Goal: Task Accomplishment & Management: Complete application form

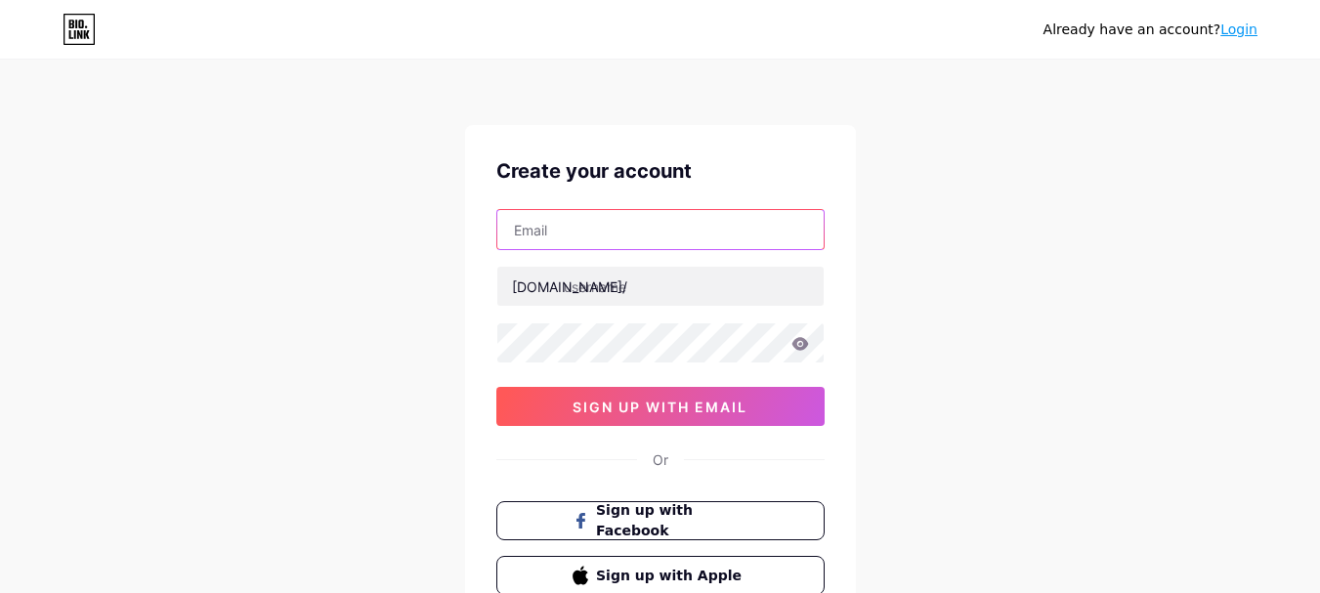
click at [569, 237] on input "text" at bounding box center [660, 229] width 326 height 39
type input "[EMAIL_ADDRESS][DOMAIN_NAME]"
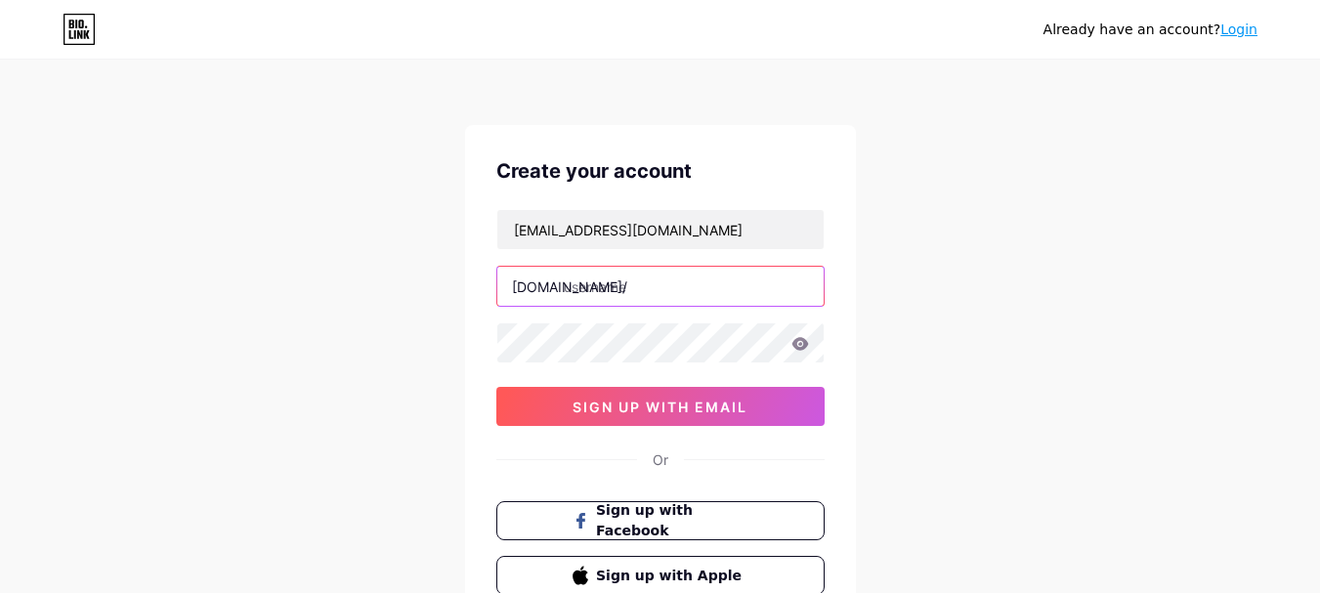
click at [601, 292] on input "text" at bounding box center [660, 286] width 326 height 39
type input "assignmentmentoruk"
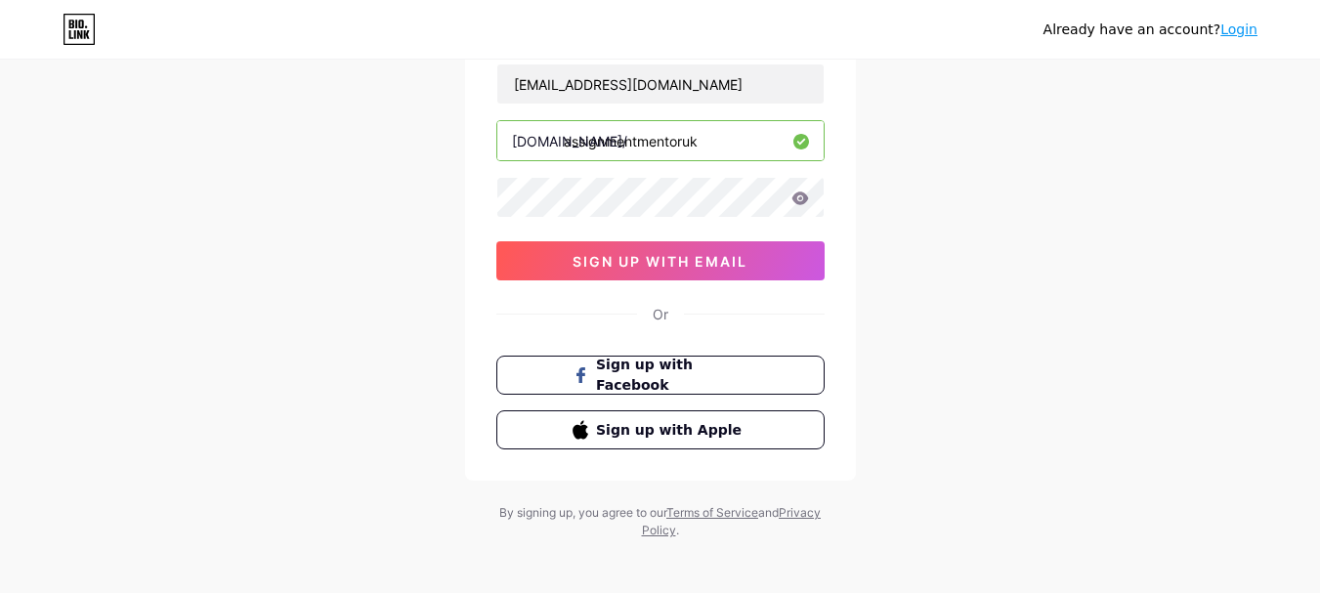
scroll to position [154, 0]
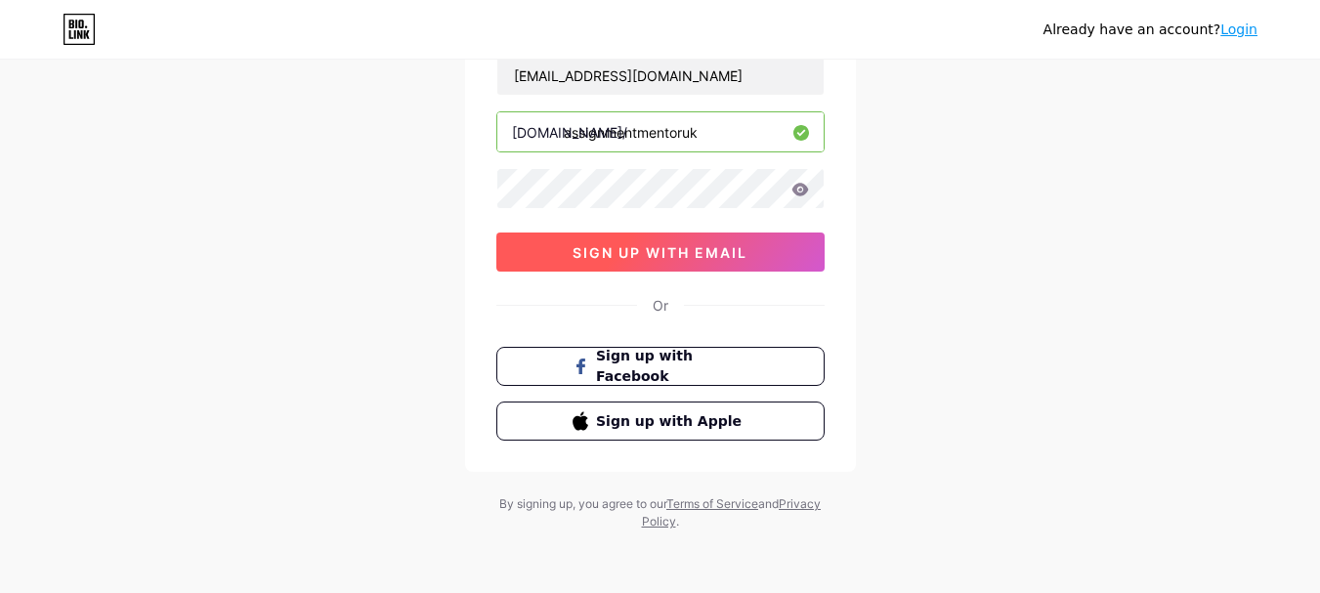
click at [613, 247] on span "sign up with email" at bounding box center [660, 252] width 175 height 17
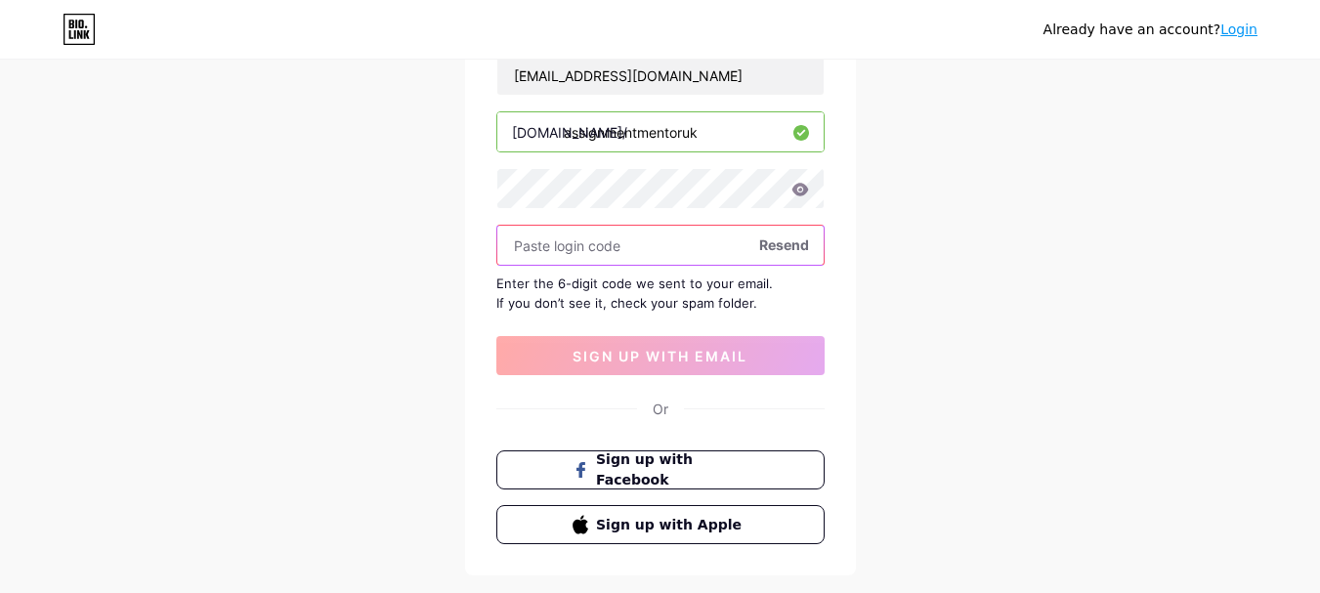
paste input "575700"
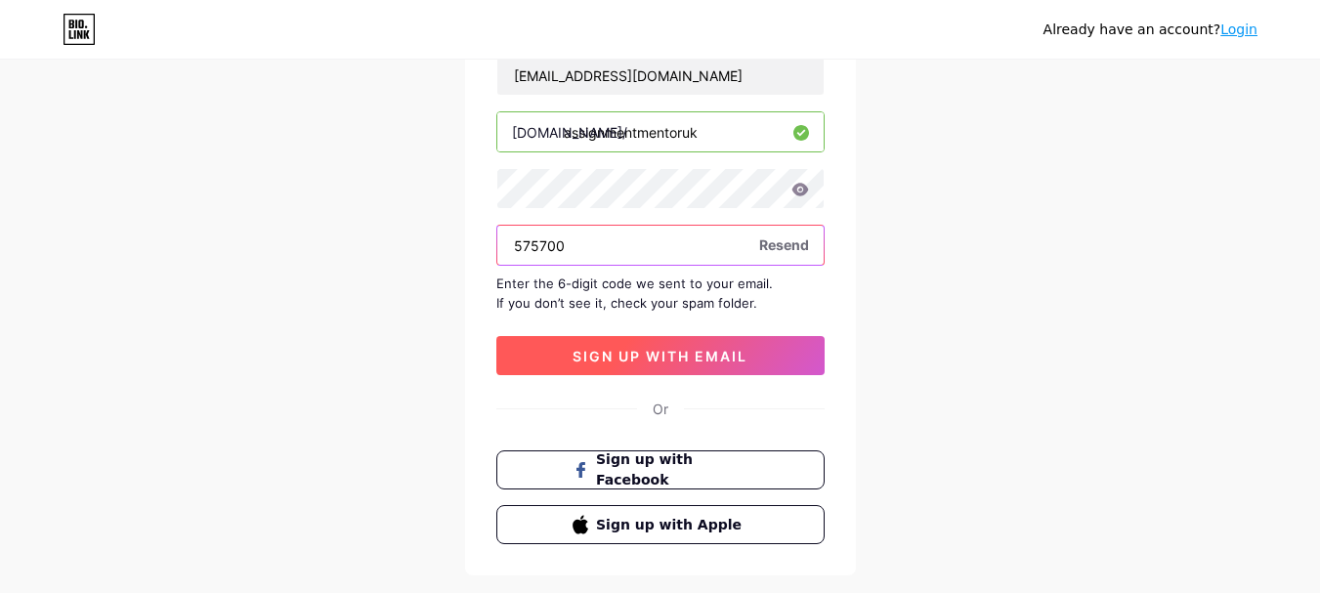
type input "575700"
click at [679, 362] on span "sign up with email" at bounding box center [660, 356] width 175 height 17
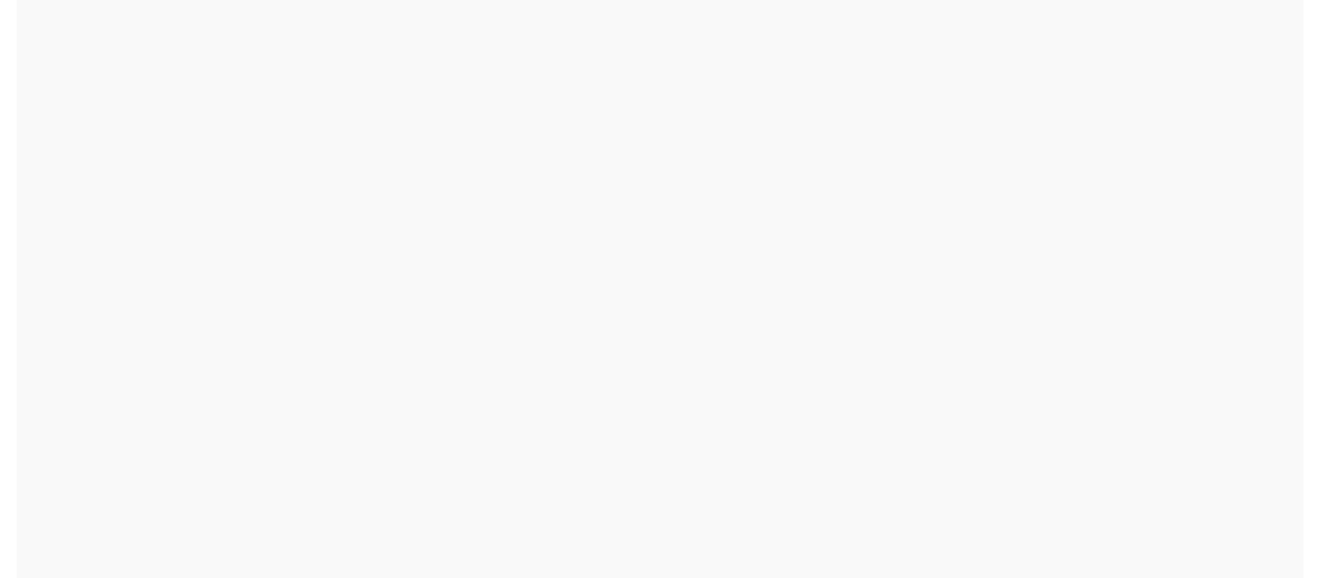
scroll to position [0, 0]
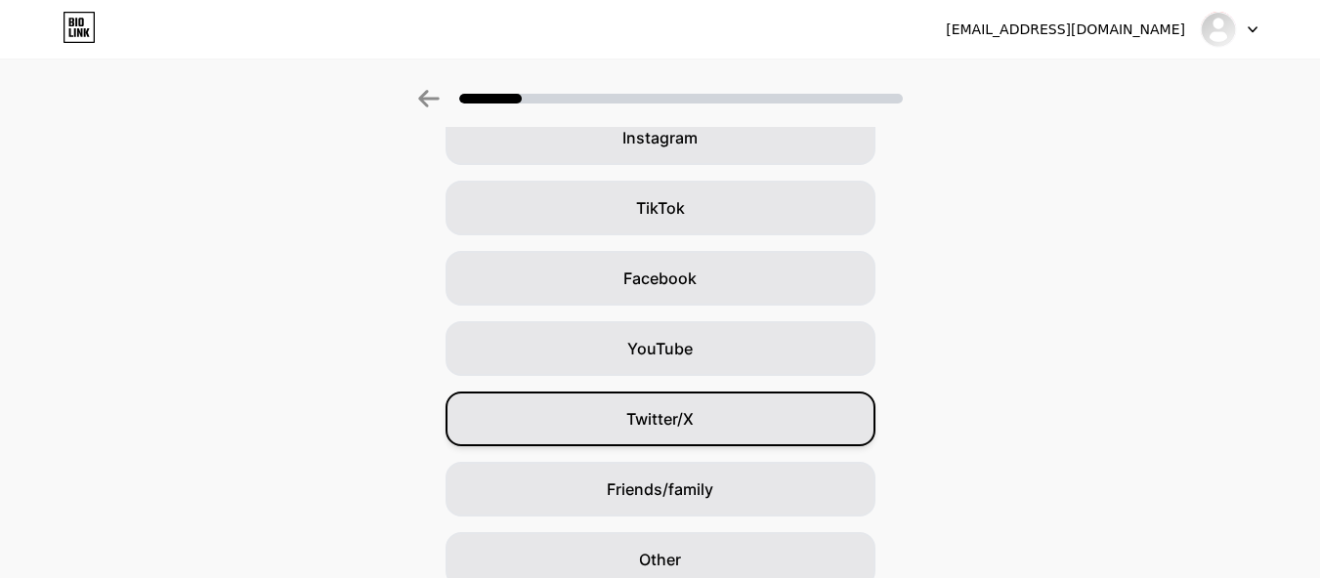
scroll to position [264, 0]
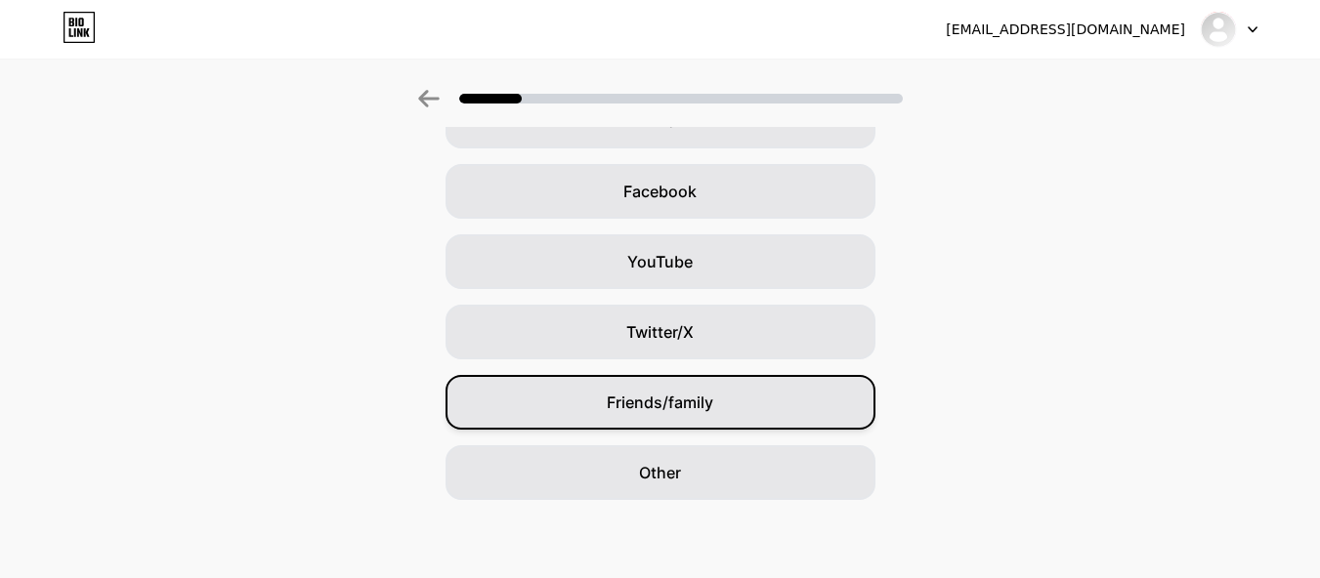
click at [662, 402] on span "Friends/family" at bounding box center [660, 402] width 107 height 23
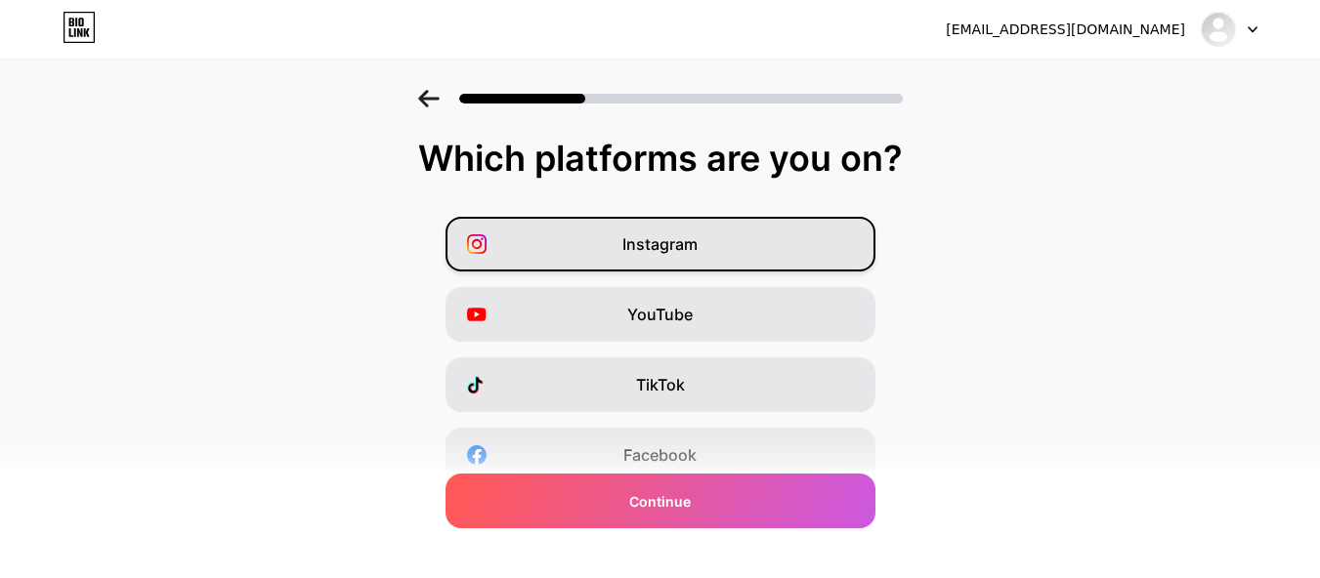
click at [738, 256] on div "Instagram" at bounding box center [661, 244] width 430 height 55
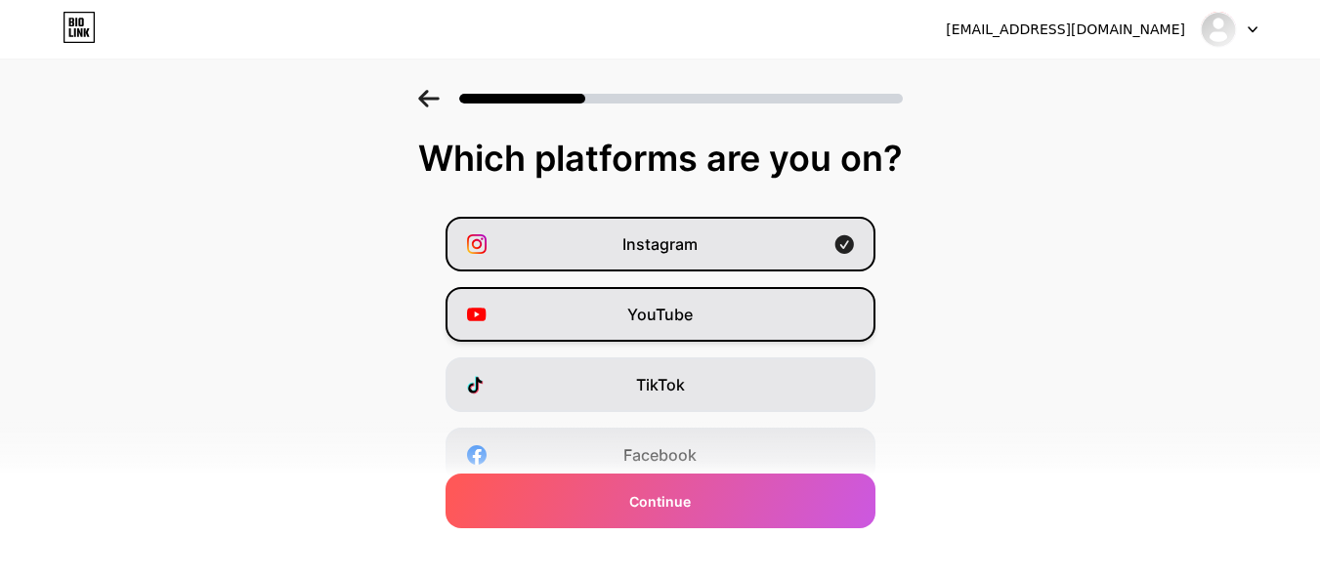
click at [723, 304] on div "YouTube" at bounding box center [661, 314] width 430 height 55
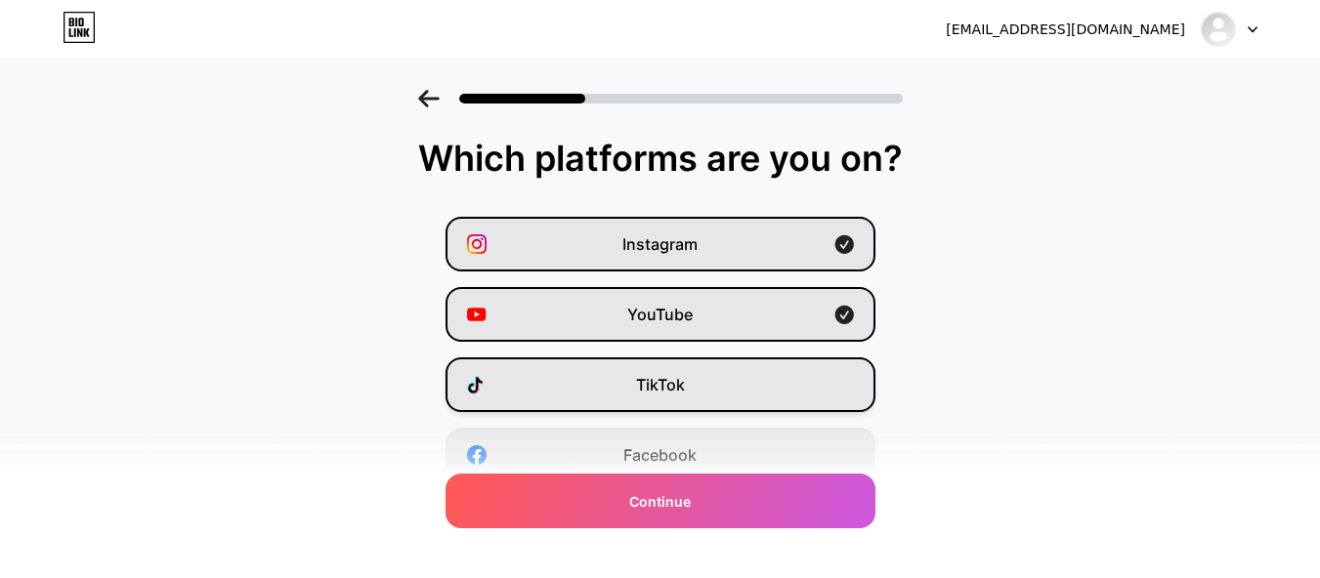
click at [723, 372] on div "TikTok" at bounding box center [661, 385] width 430 height 55
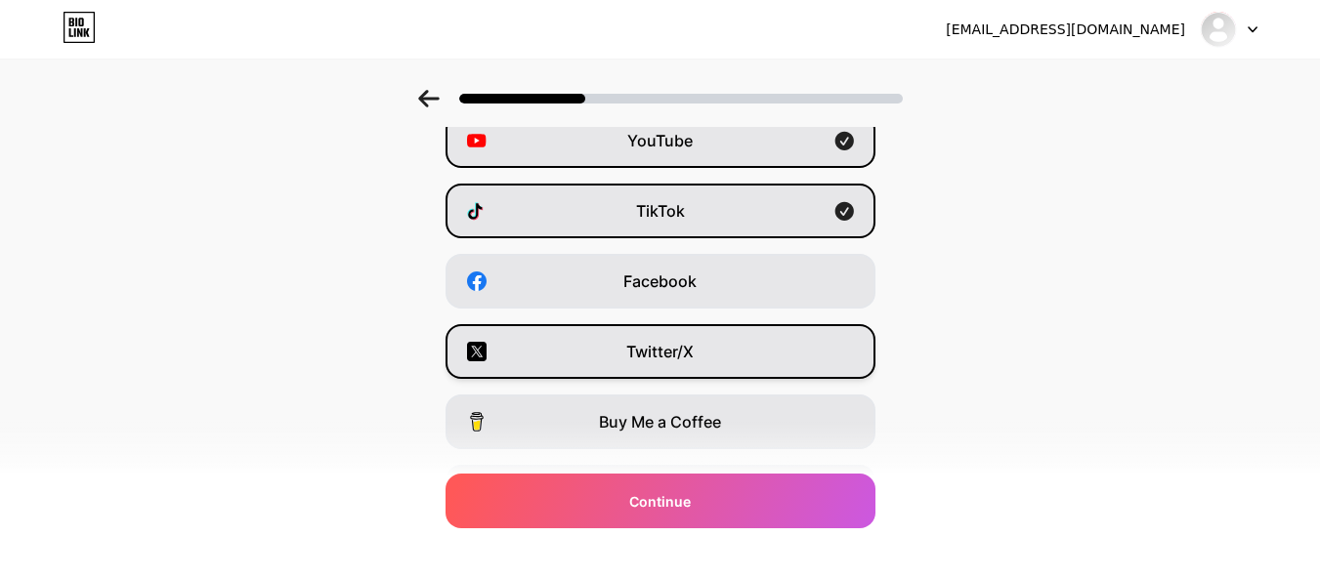
scroll to position [195, 0]
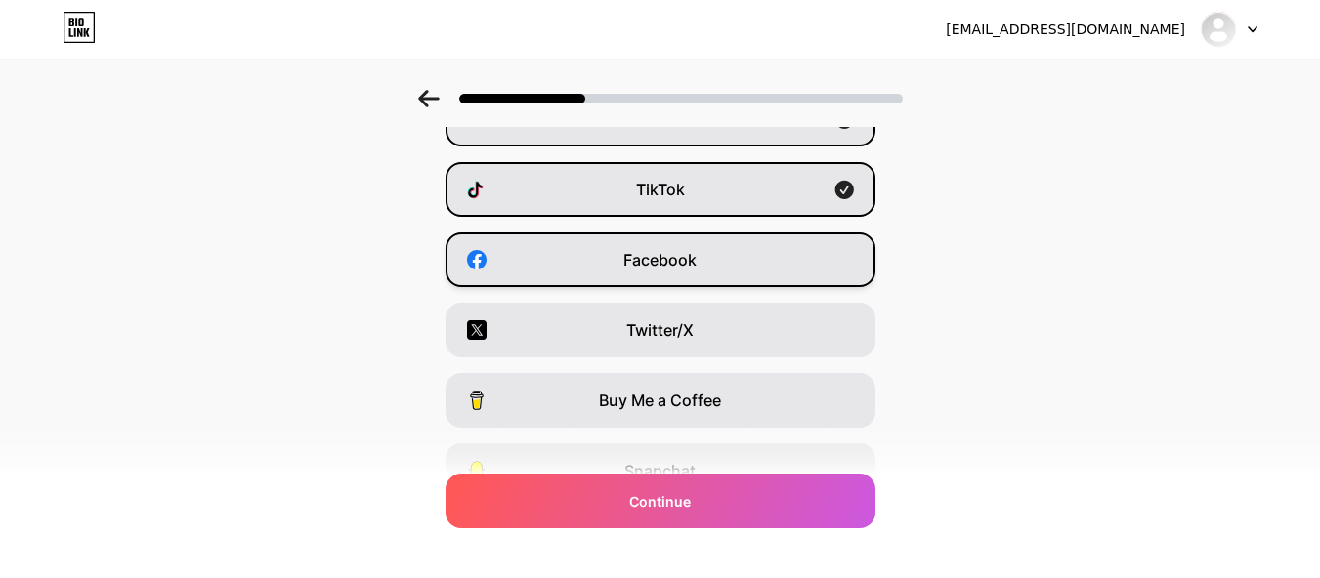
click at [717, 264] on div "Facebook" at bounding box center [661, 260] width 430 height 55
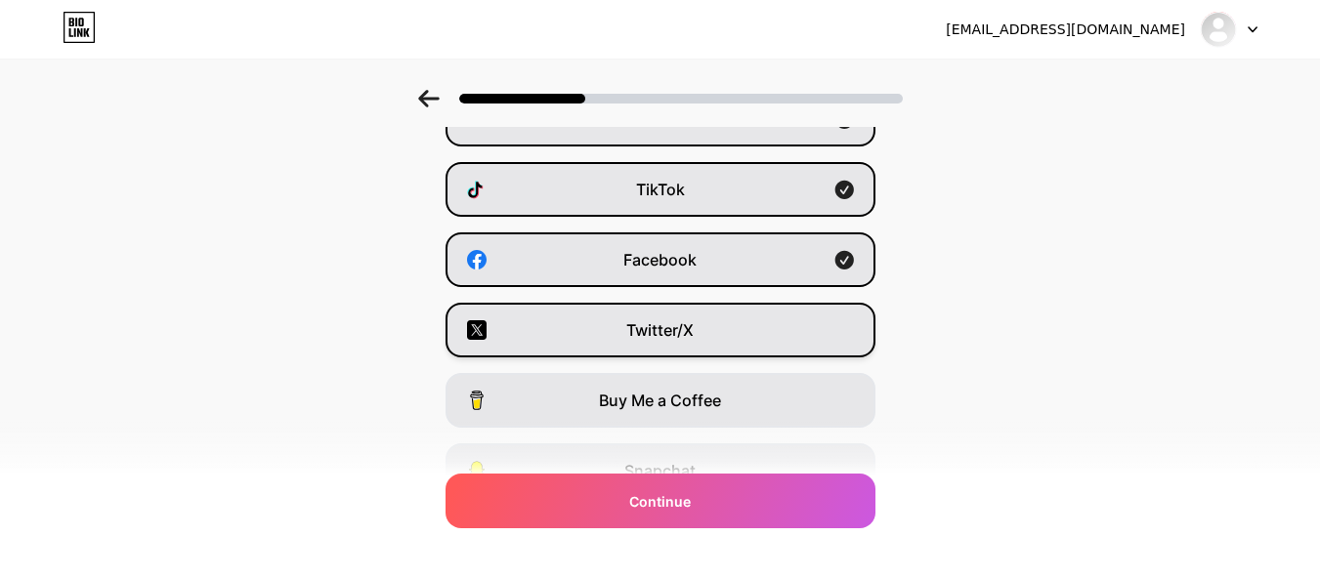
click at [726, 335] on div "Twitter/X" at bounding box center [661, 330] width 430 height 55
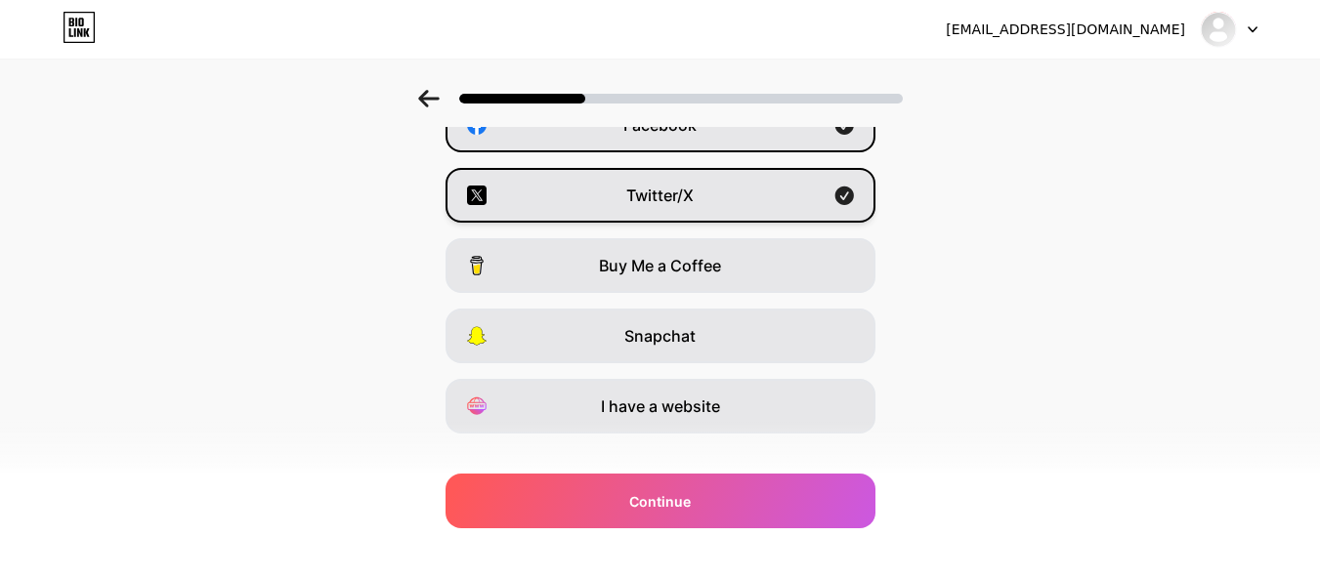
scroll to position [362, 0]
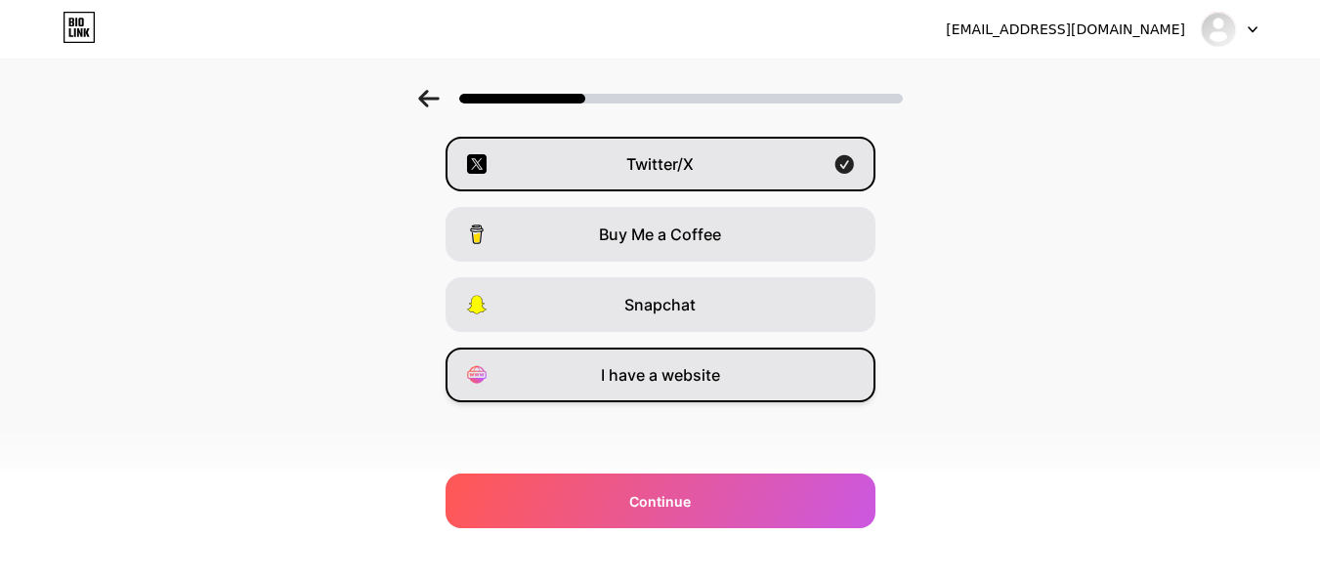
click at [694, 375] on span "I have a website" at bounding box center [660, 374] width 119 height 23
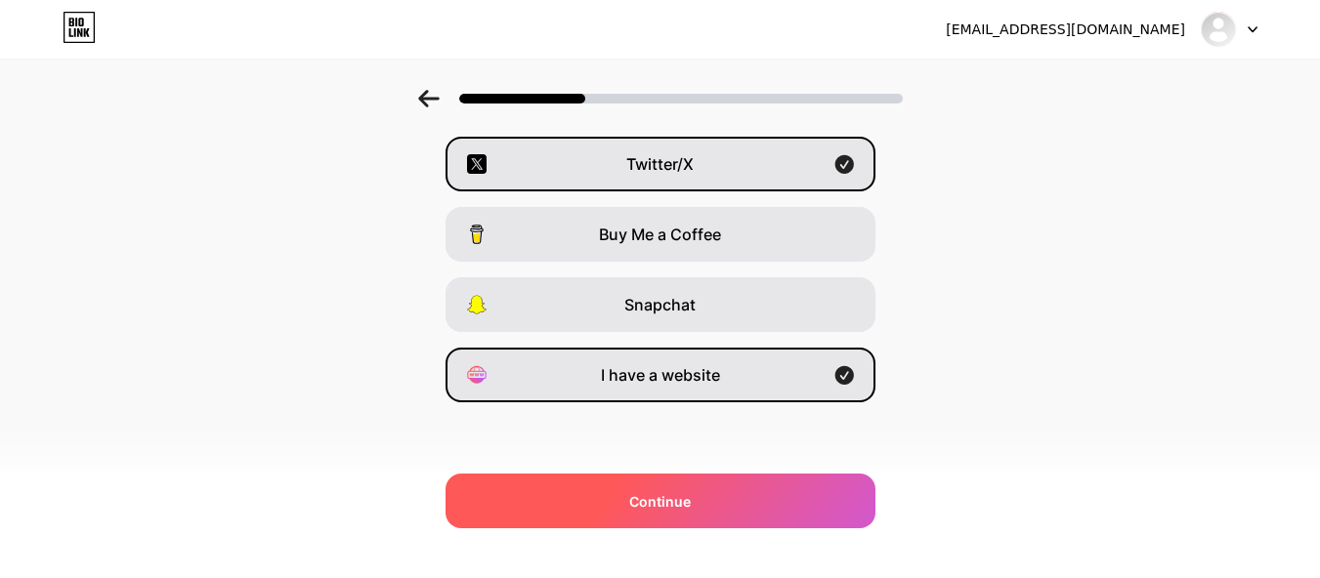
click at [712, 496] on div "Continue" at bounding box center [661, 501] width 430 height 55
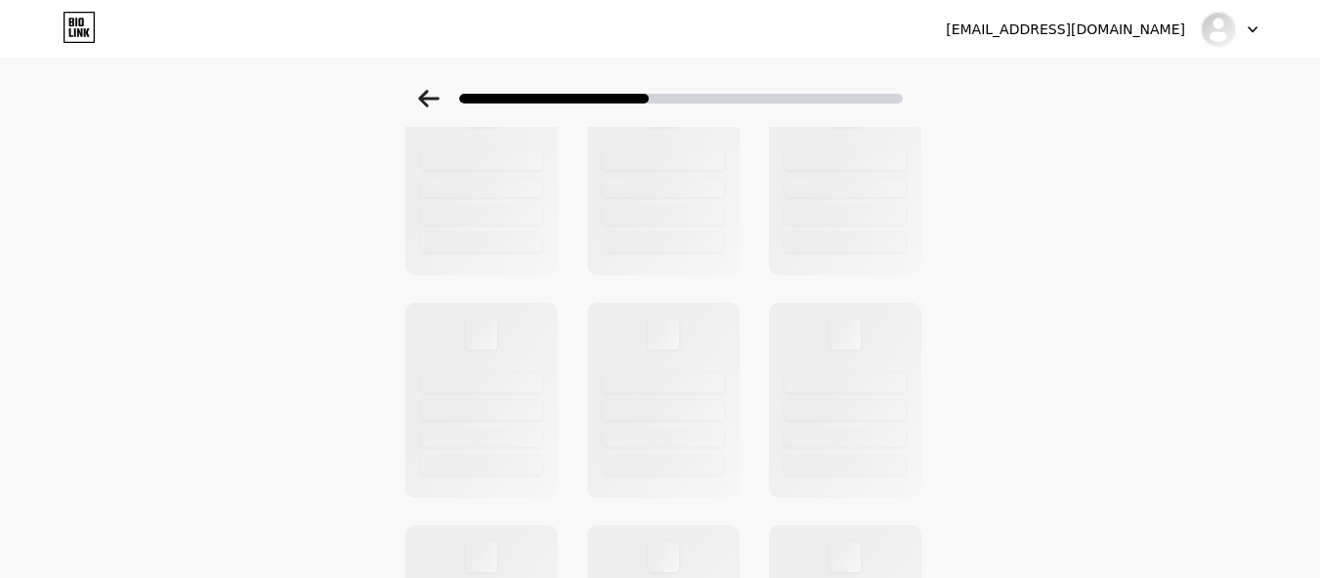
scroll to position [0, 0]
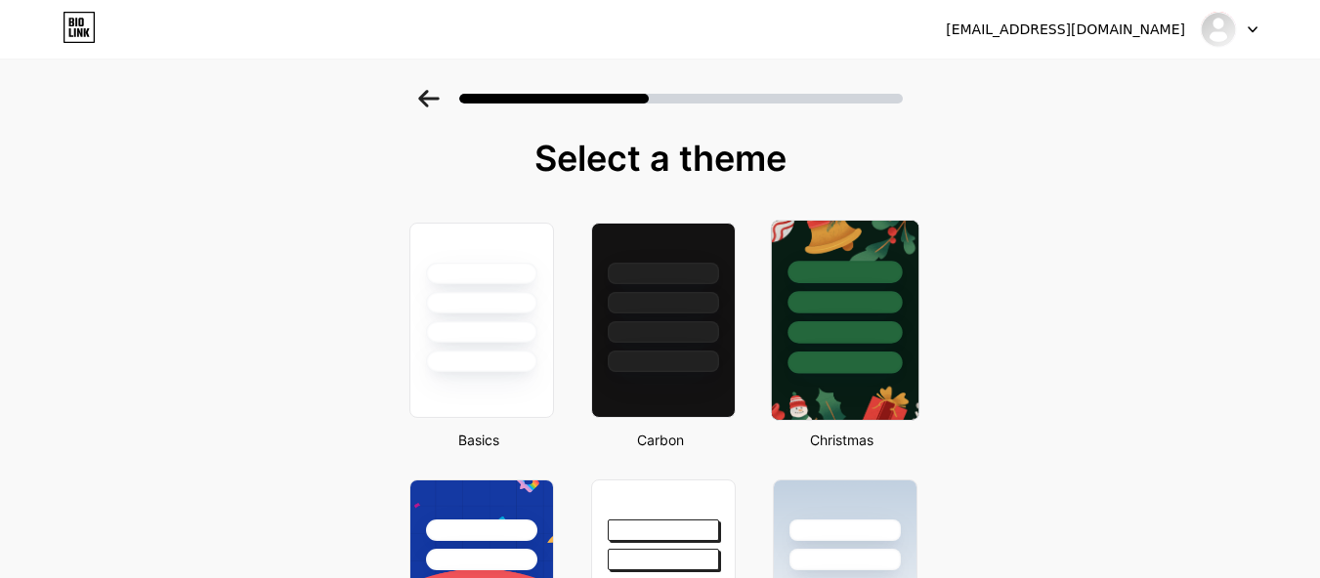
click at [849, 339] on div at bounding box center [845, 332] width 114 height 22
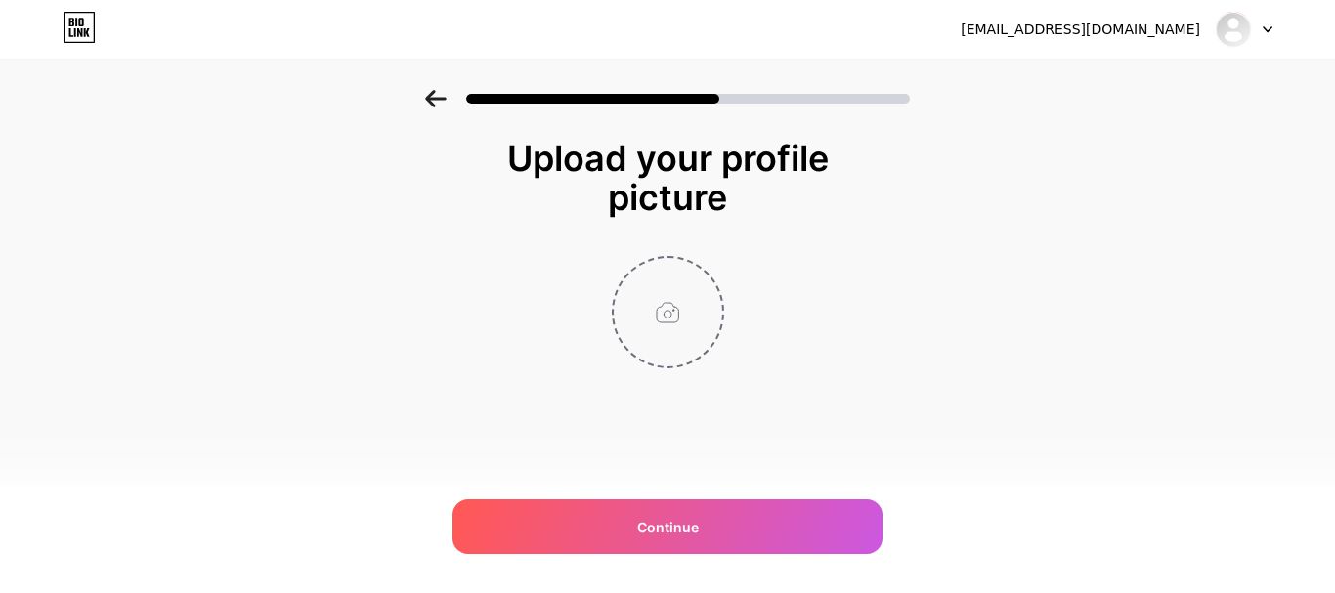
click at [645, 323] on input "file" at bounding box center [668, 312] width 108 height 108
type input "C:\fakepath\Untitled design.jpg"
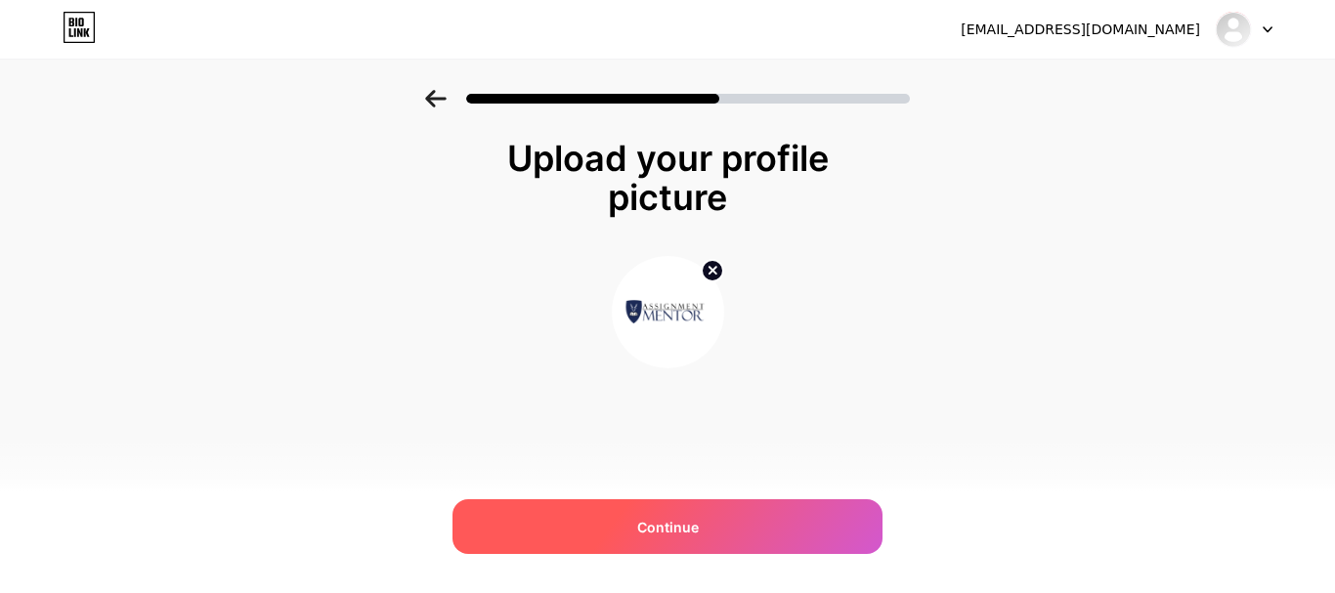
click at [717, 524] on div "Continue" at bounding box center [667, 526] width 430 height 55
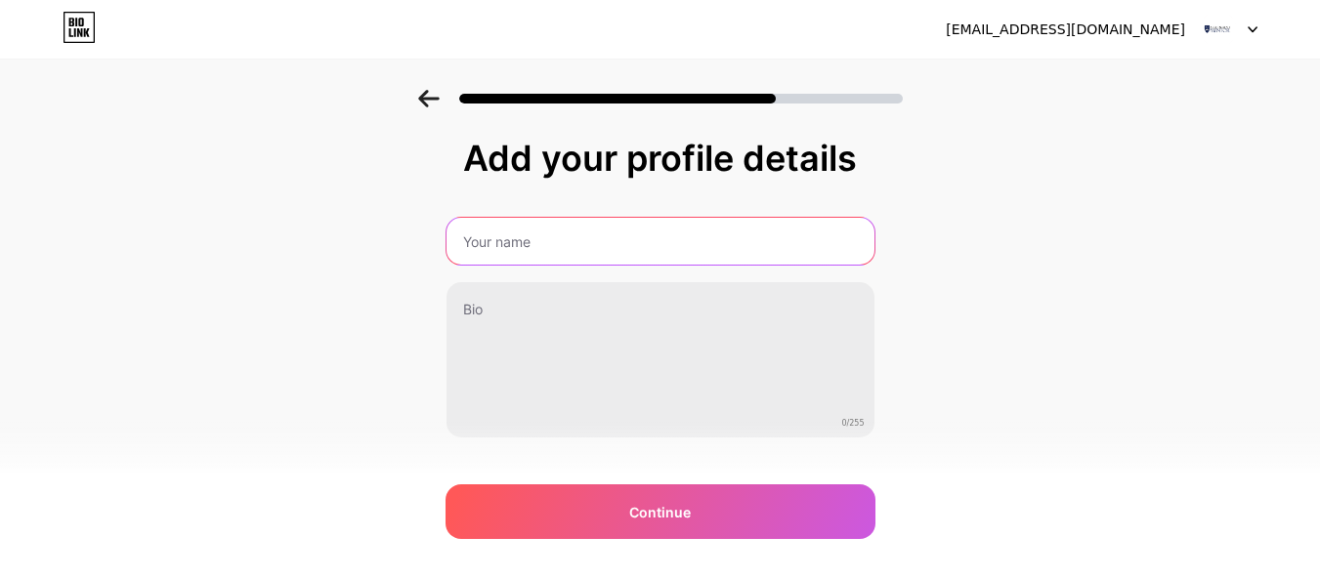
click at [709, 235] on input "text" at bounding box center [661, 241] width 428 height 47
type input "Assignment Mentor UK"
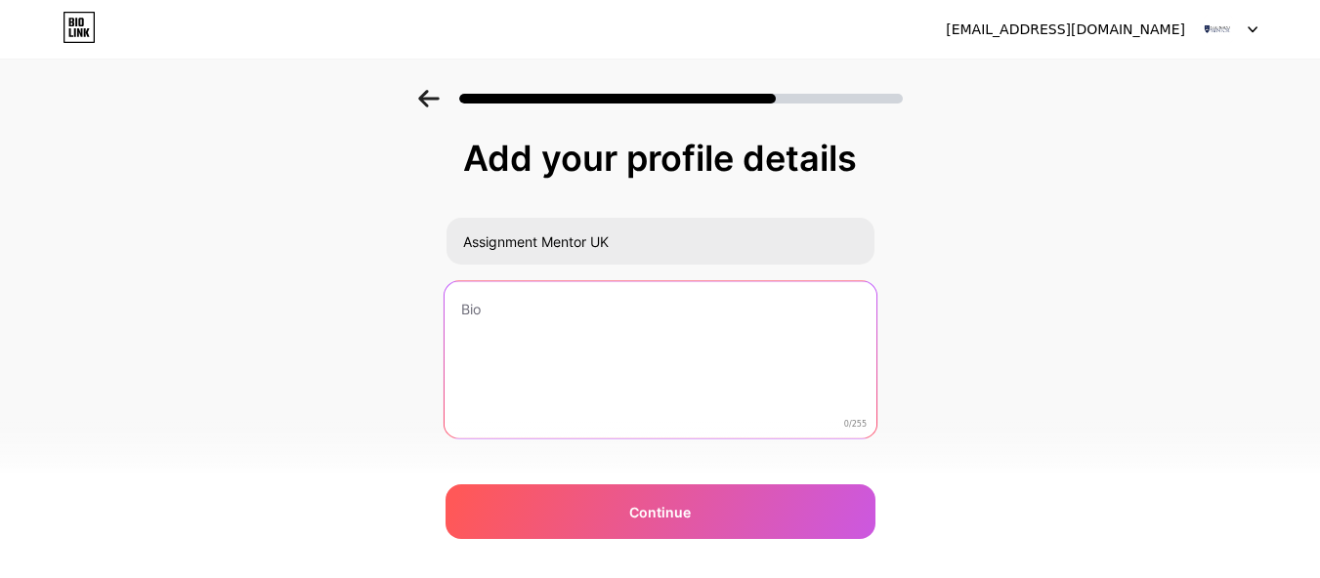
click at [639, 312] on textarea at bounding box center [660, 360] width 432 height 159
click at [596, 351] on textarea at bounding box center [661, 360] width 428 height 157
paste textarea "Need expert help to write your assignment? Assignment Mentor UK offers reliable…"
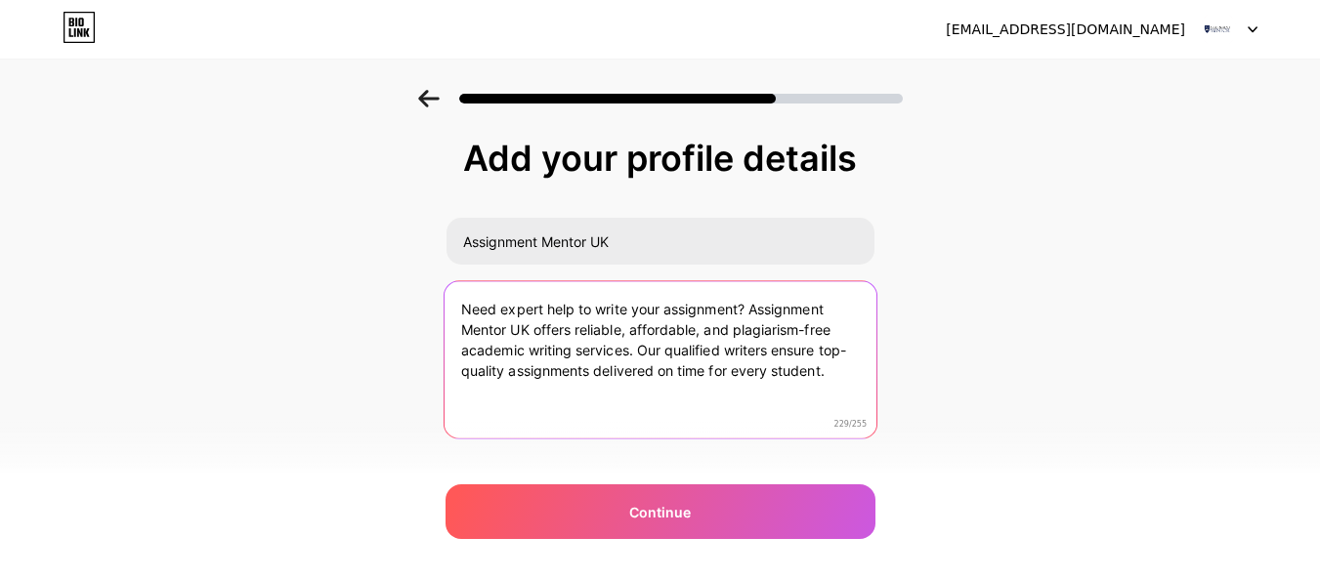
scroll to position [36, 0]
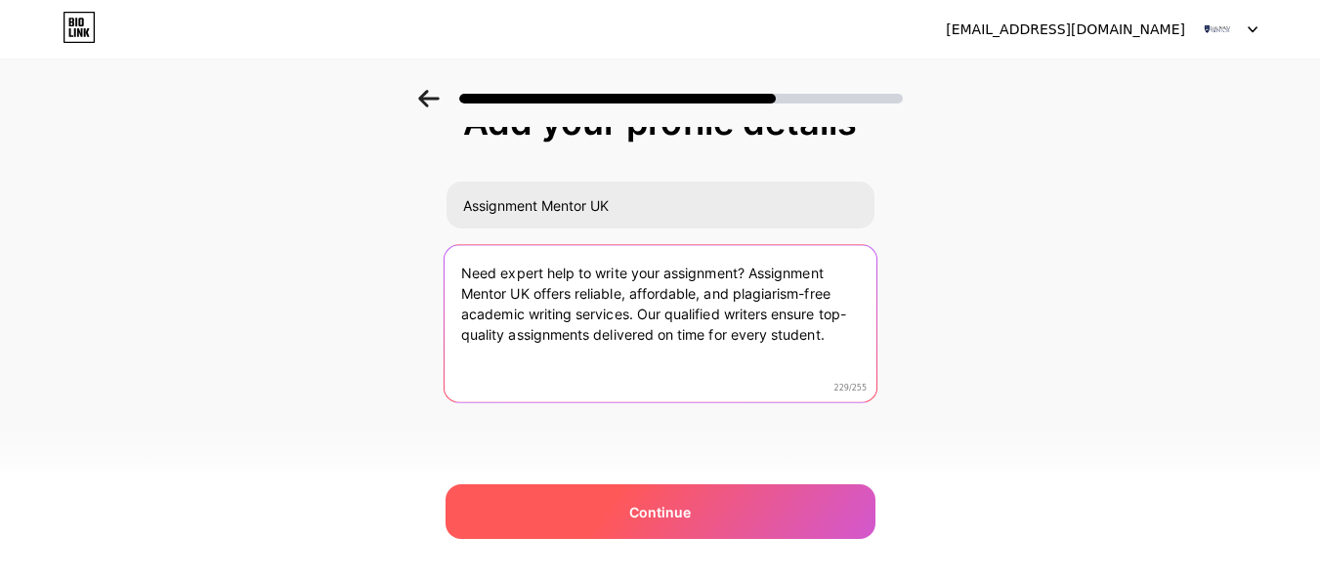
type textarea "Need expert help to write your assignment? Assignment Mentor UK offers reliable…"
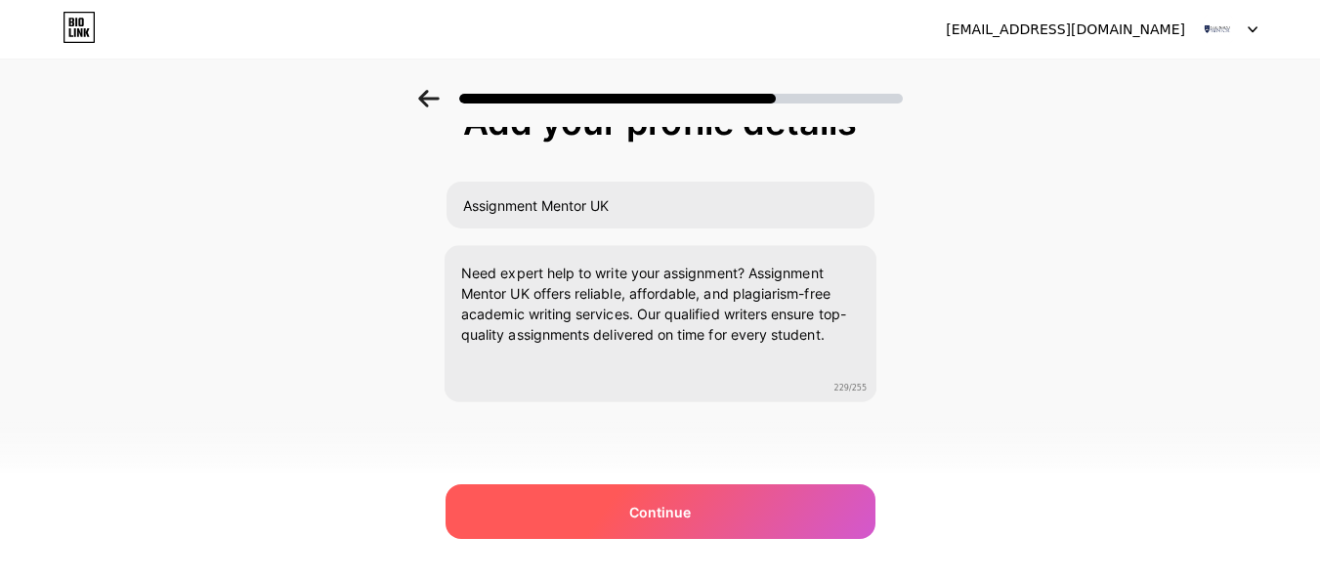
click at [617, 511] on div "Continue" at bounding box center [661, 512] width 430 height 55
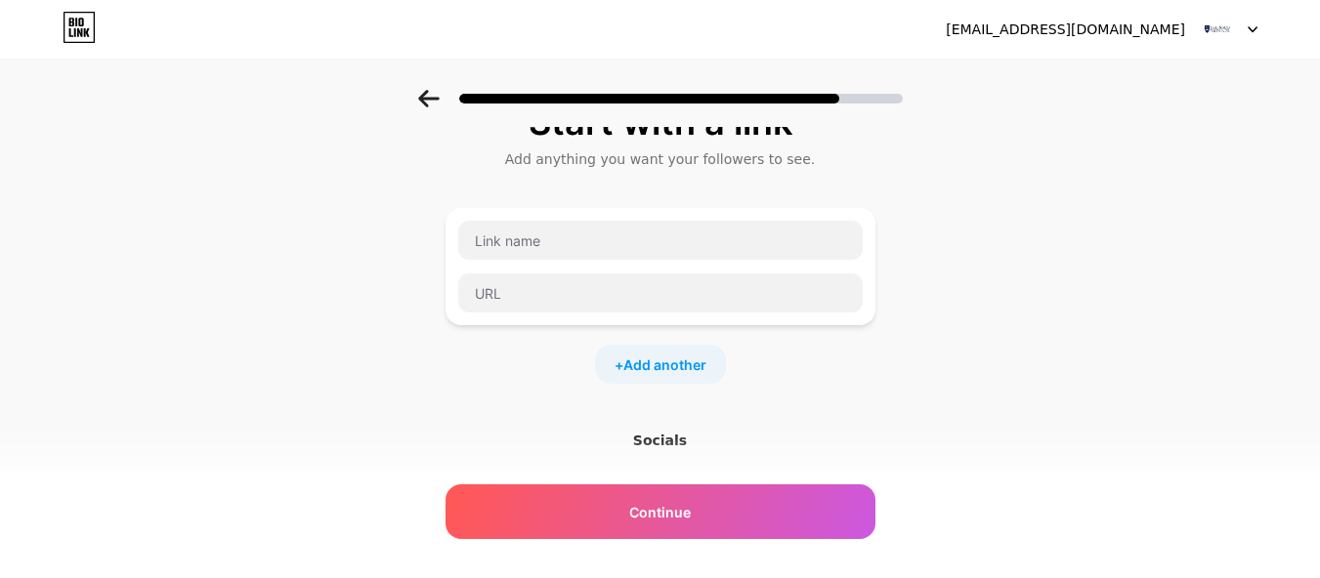
scroll to position [0, 0]
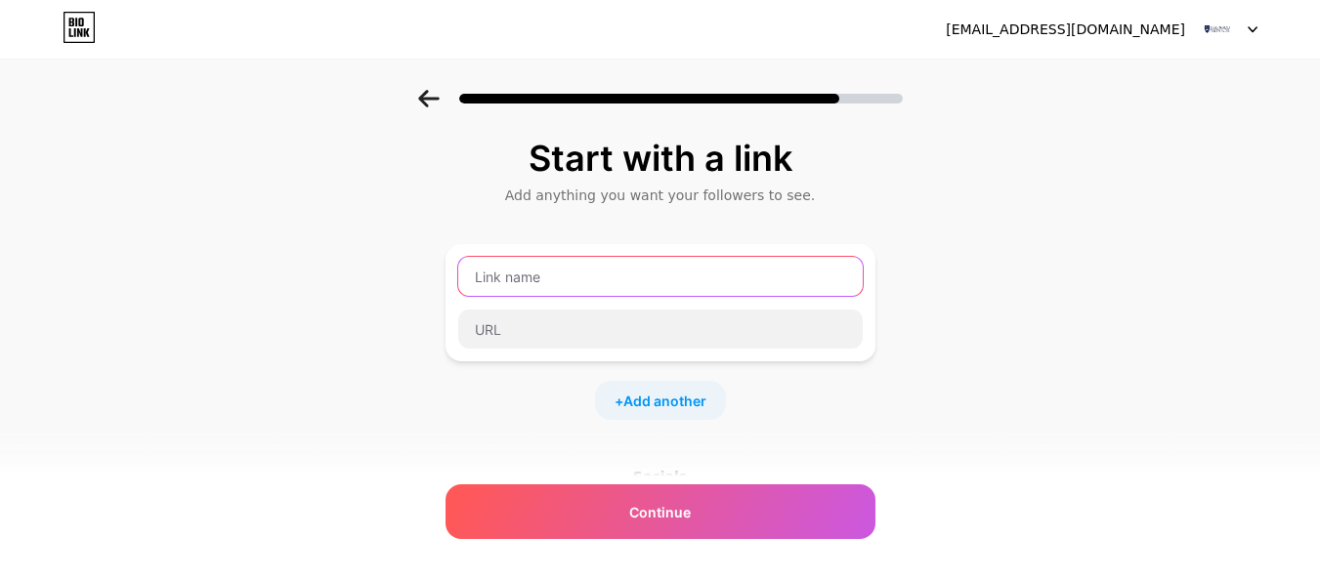
click at [549, 289] on input "text" at bounding box center [660, 276] width 405 height 39
type input "W"
click at [495, 277] on input "Weite My Assignement" at bounding box center [660, 276] width 405 height 39
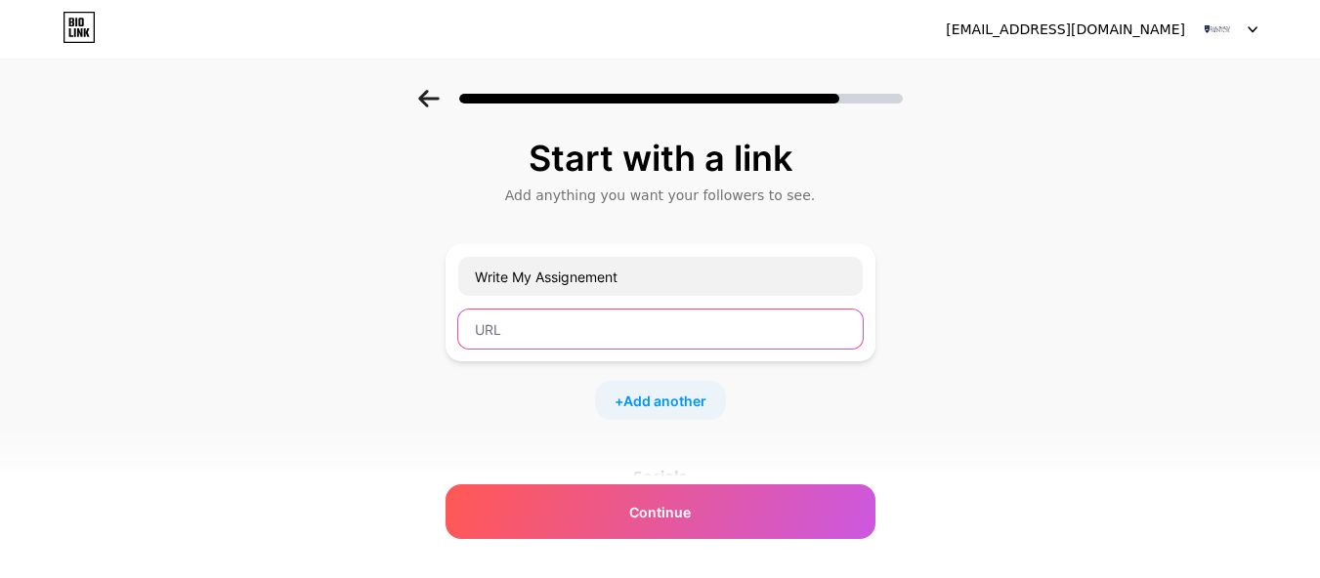
click at [497, 316] on input "text" at bounding box center [660, 329] width 405 height 39
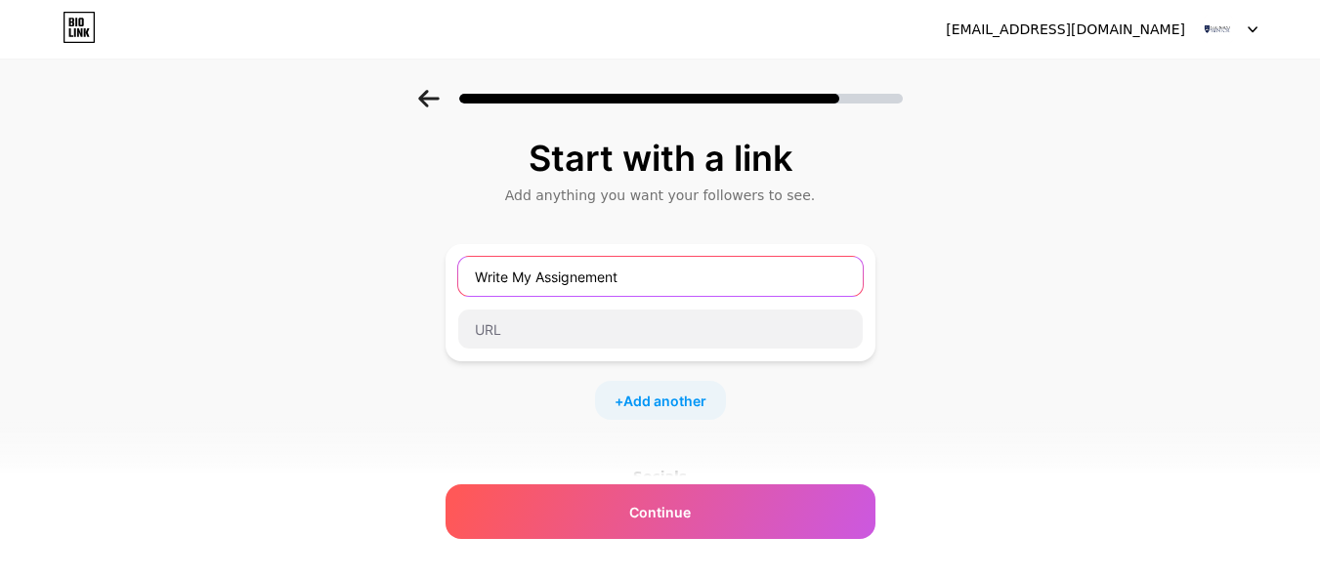
click at [593, 276] on input "Write My Assignement" at bounding box center [660, 276] width 405 height 39
type input "Write My Assignment"
click at [565, 308] on div "Write My Assignment" at bounding box center [660, 303] width 406 height 94
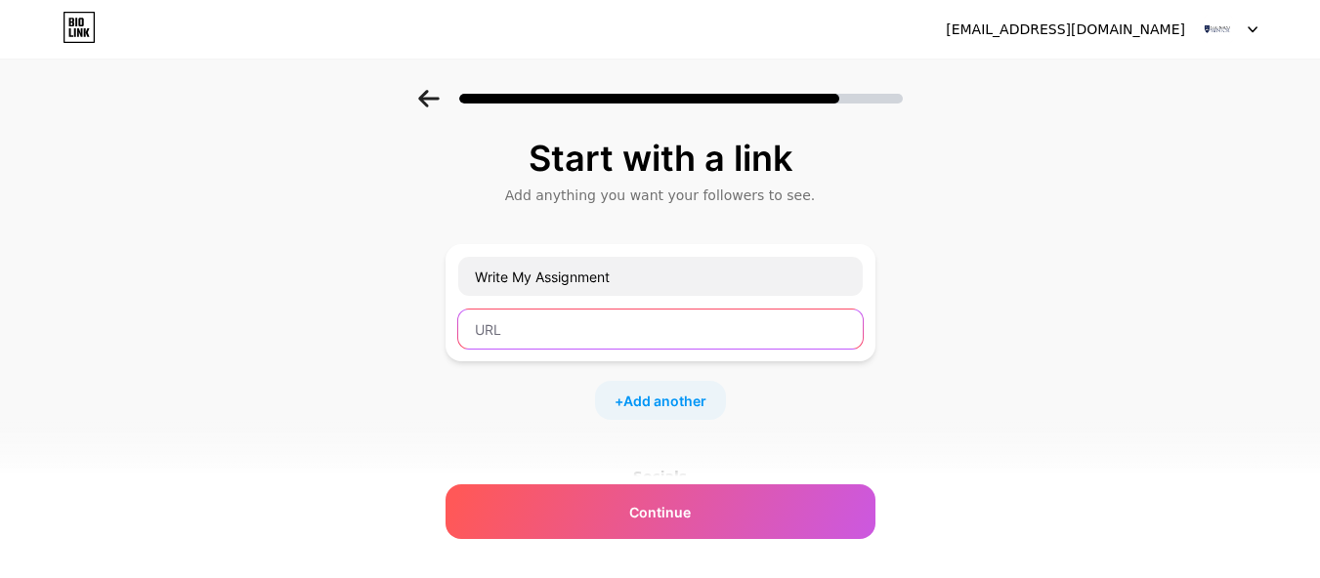
click at [565, 314] on input "text" at bounding box center [660, 329] width 405 height 39
paste input "https://assignmentmentor.co.uk/write-my-assignment/"
type input "https://assignmentmentor.co.uk/write-my-assignment/"
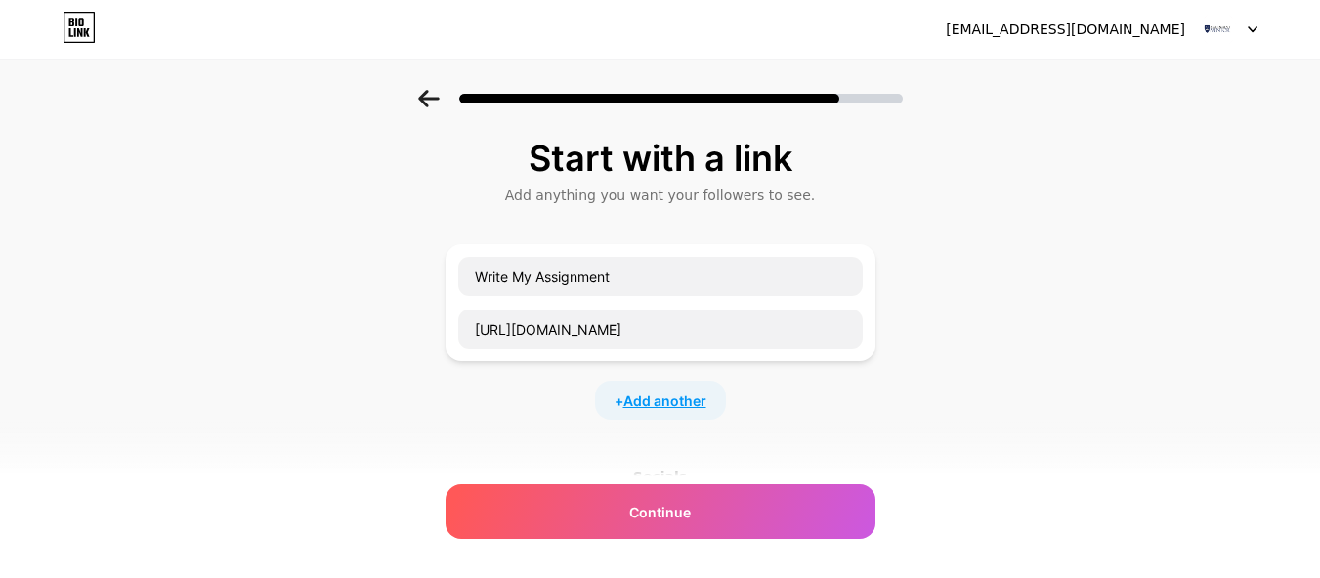
click at [676, 405] on span "Add another" at bounding box center [664, 401] width 83 height 21
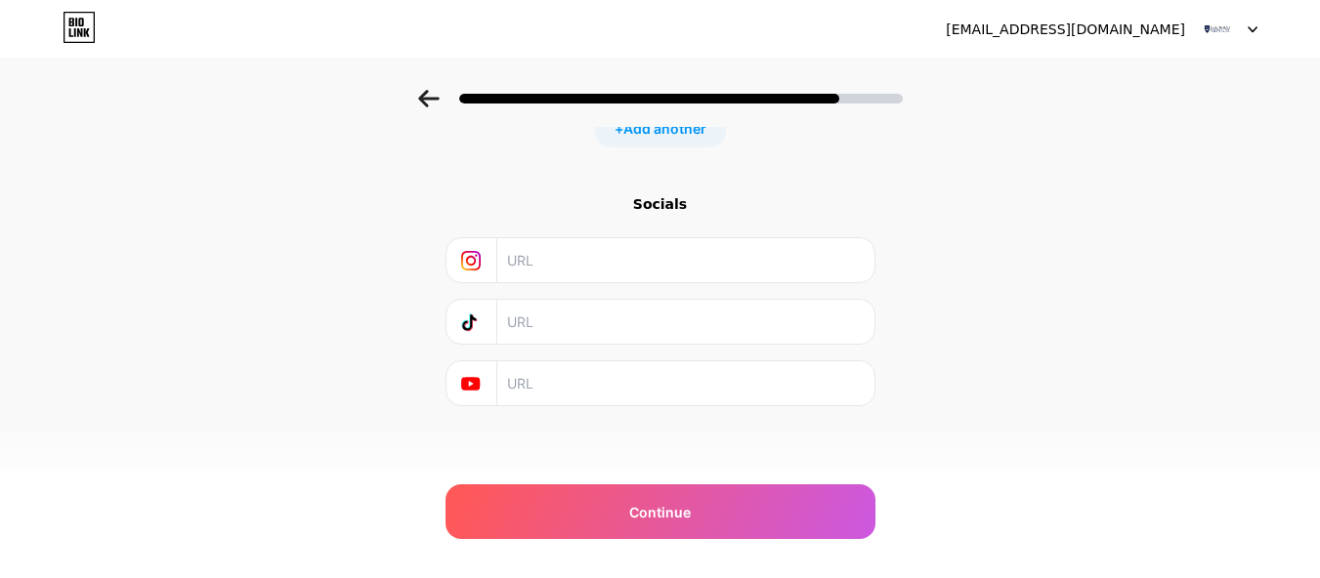
scroll to position [413, 0]
click at [557, 263] on input "text" at bounding box center [684, 256] width 355 height 44
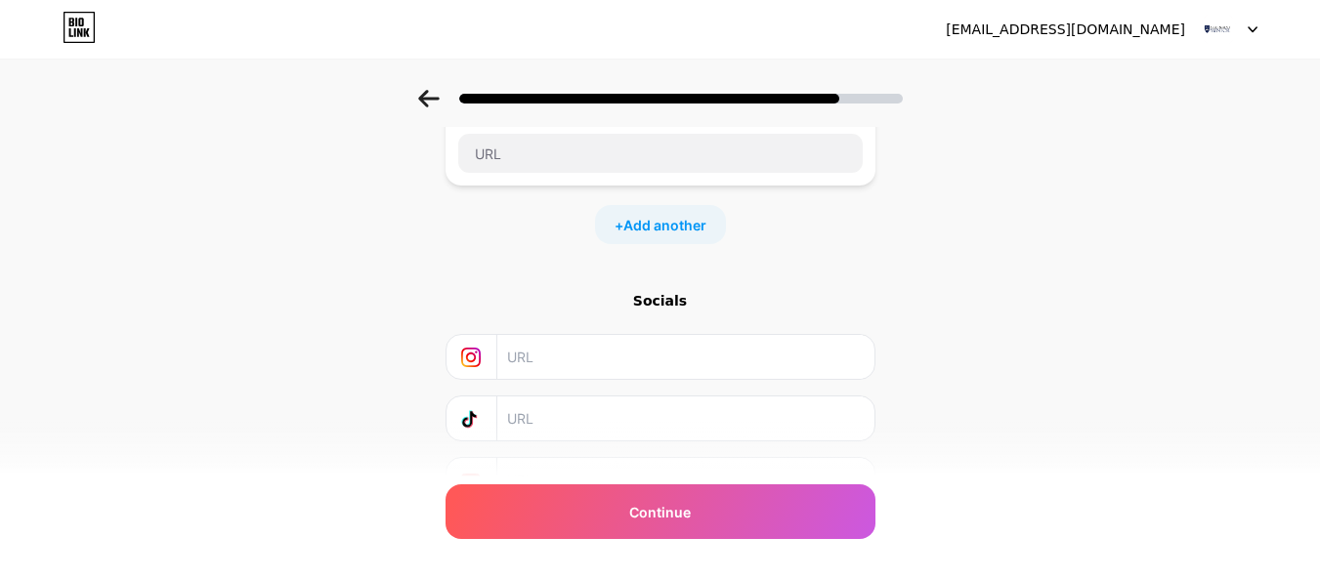
scroll to position [218, 0]
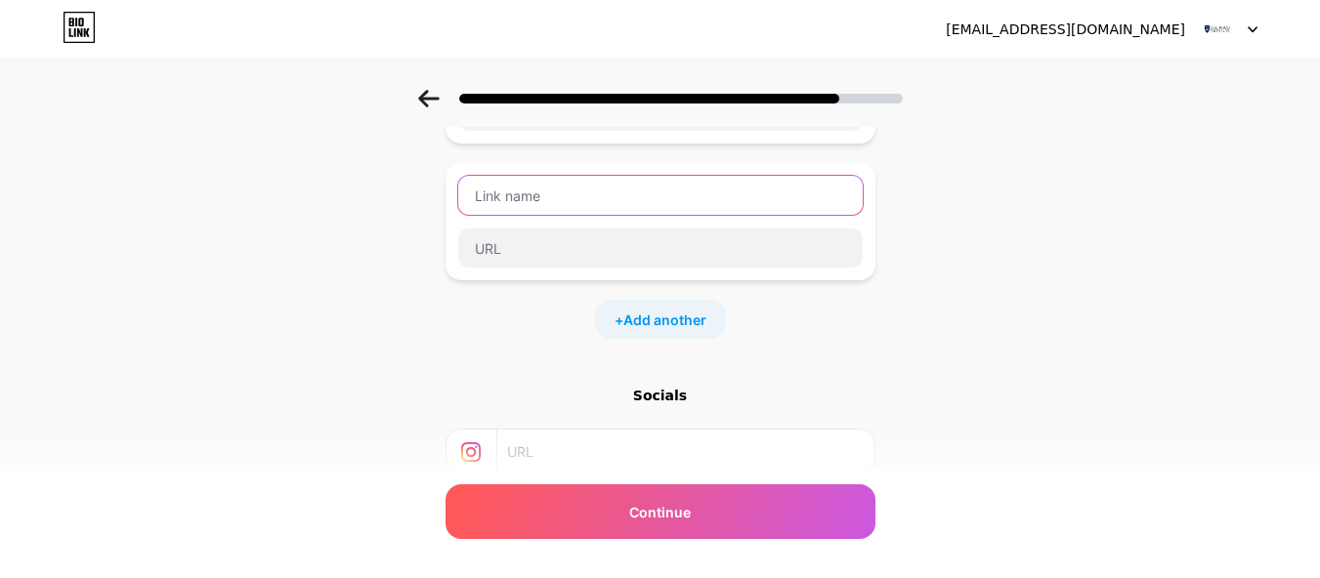
click at [518, 193] on input "text" at bounding box center [660, 195] width 405 height 39
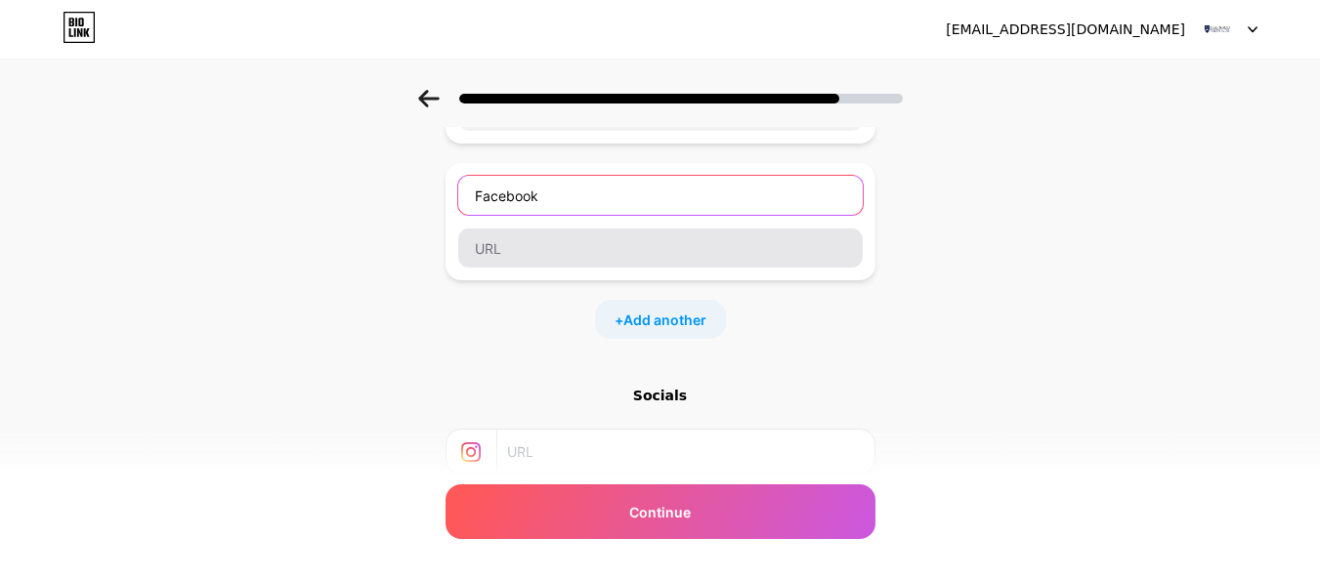
type input "Facebook"
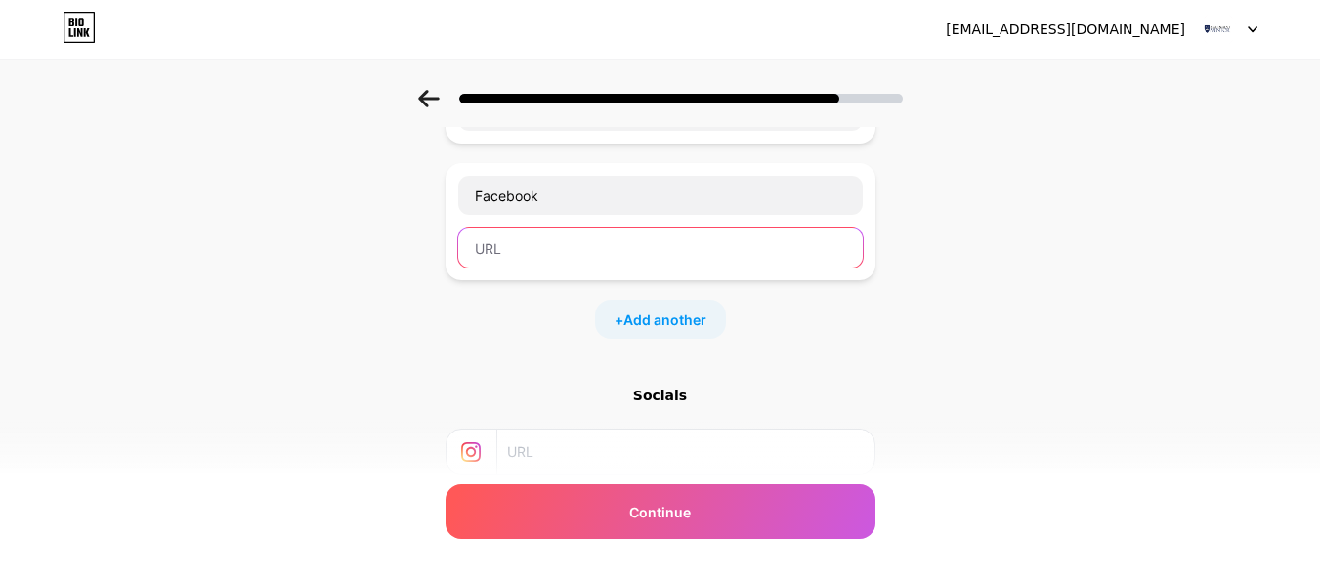
click at [492, 254] on input "text" at bounding box center [660, 248] width 405 height 39
paste input "https://www.facebook.com/assignmentmentor.uk"
type input "https://www.facebook.com/assignmentmentor.uk"
click at [697, 331] on div "+ Add another" at bounding box center [660, 319] width 131 height 39
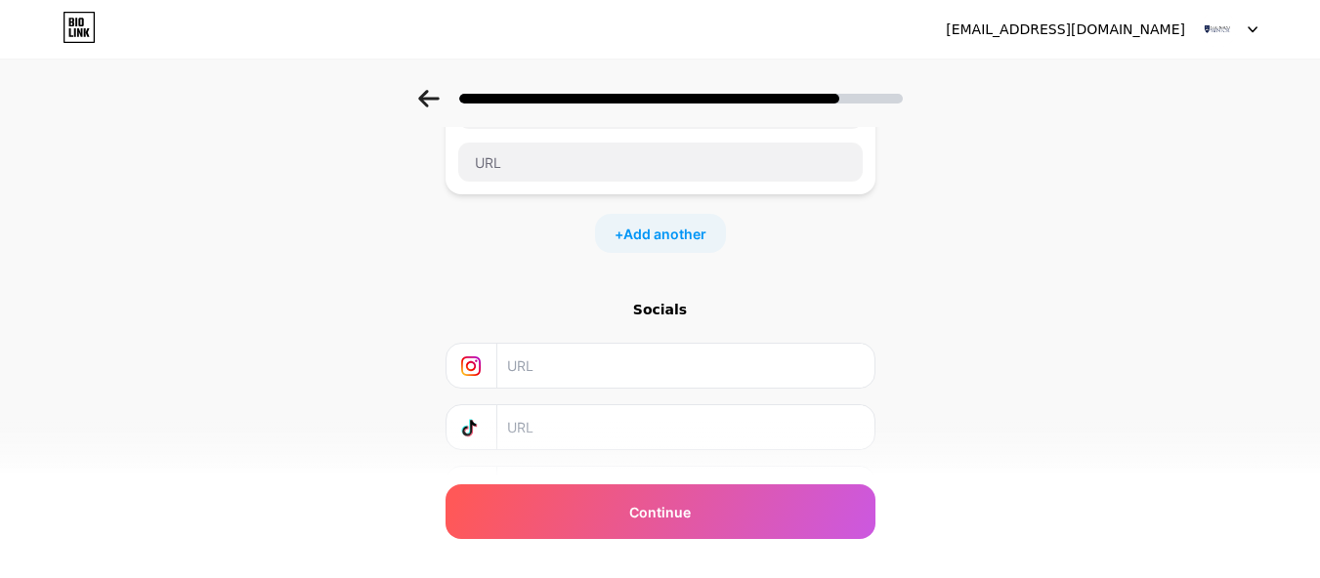
scroll to position [550, 0]
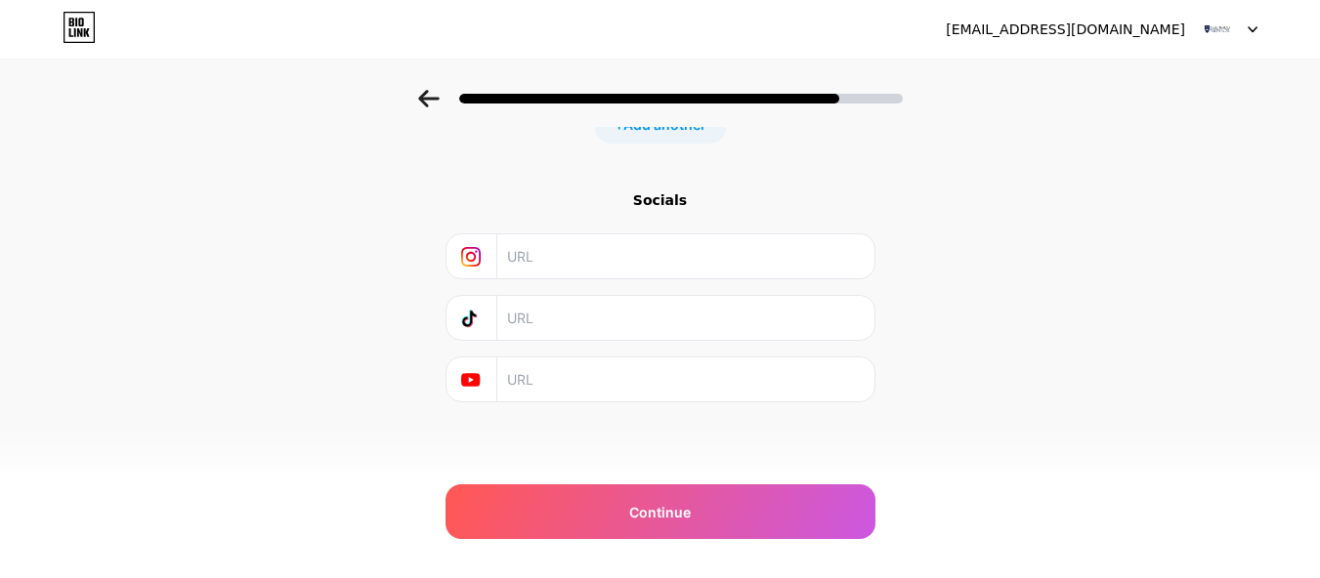
click at [602, 266] on input "text" at bounding box center [684, 256] width 355 height 44
paste input "https://www.instagram.com/assignmentmentor.uk/"
type input "https://www.instagram.com/assignmentmentor.uk/"
click at [609, 346] on div "Socials https://www.instagram.com/assignmentmentor.uk/" at bounding box center [661, 297] width 430 height 212
click at [602, 308] on input "text" at bounding box center [684, 318] width 355 height 44
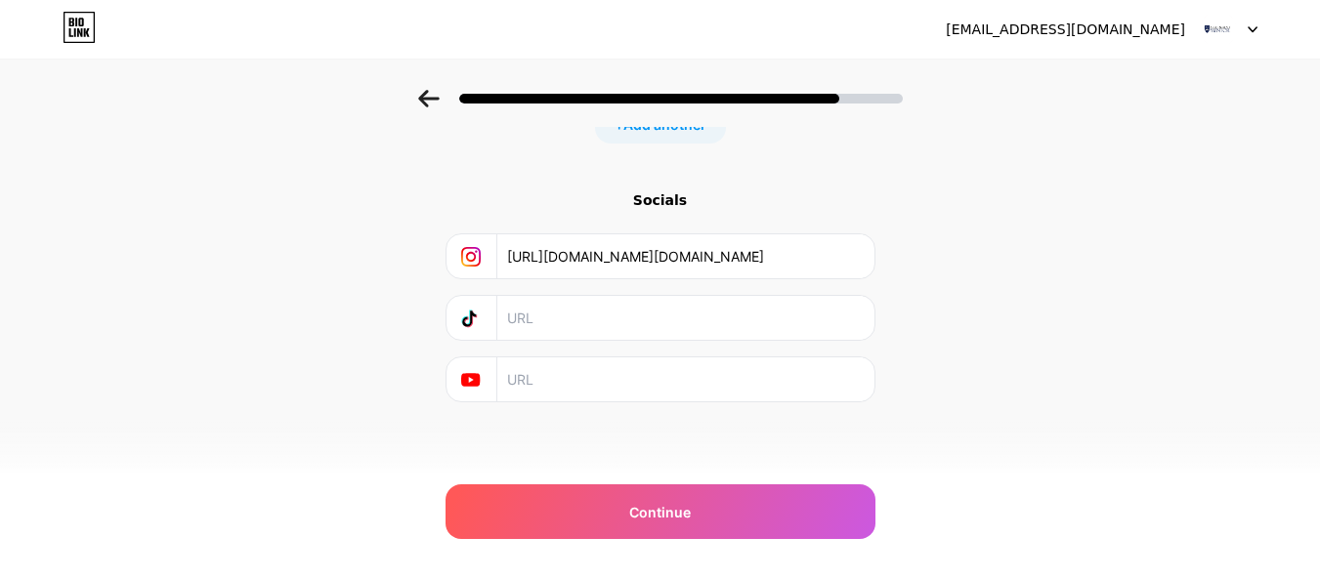
paste input "https://www.tiktok.com/@assignmentmentor.uk"
type input "https://www.tiktok.com/@assignmentmentor.uk"
click at [578, 373] on input "text" at bounding box center [684, 380] width 355 height 44
paste input "https://www.youtube.com/@assignmentmentor_uk"
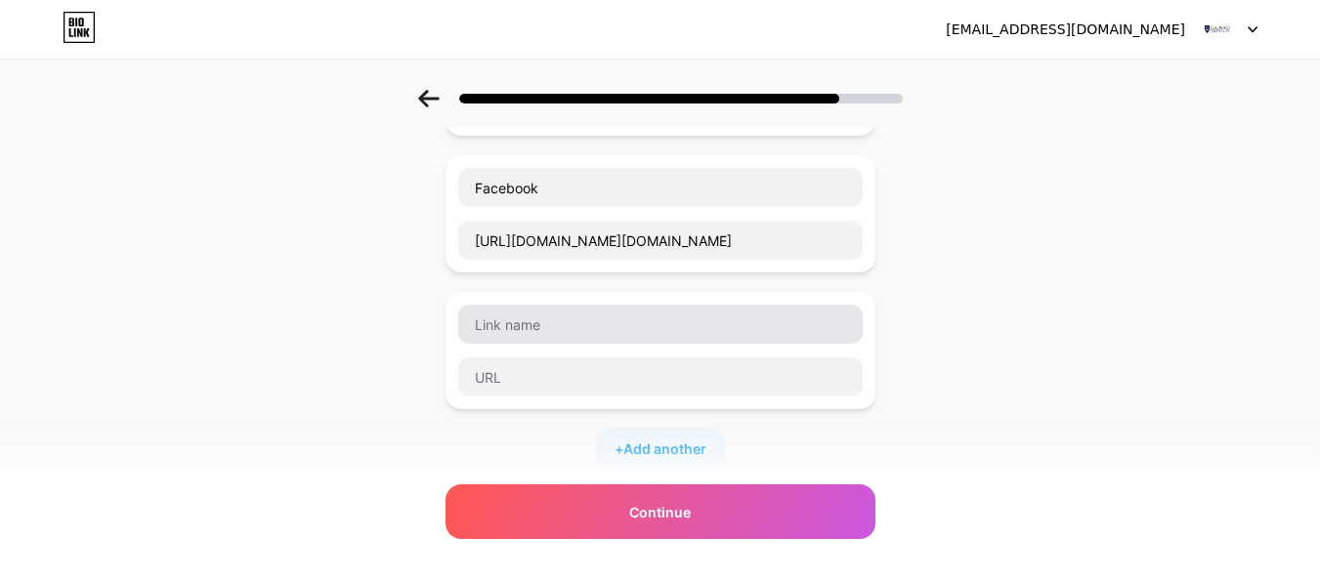
scroll to position [257, 0]
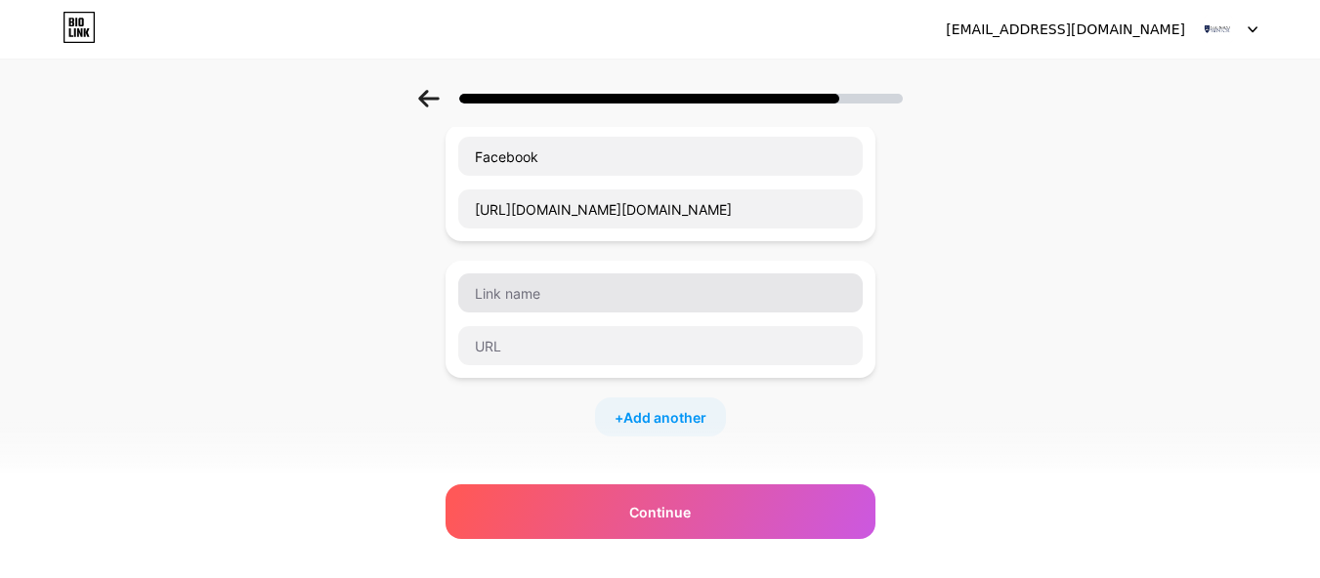
type input "https://www.youtube.com/@assignmentmentor_uk"
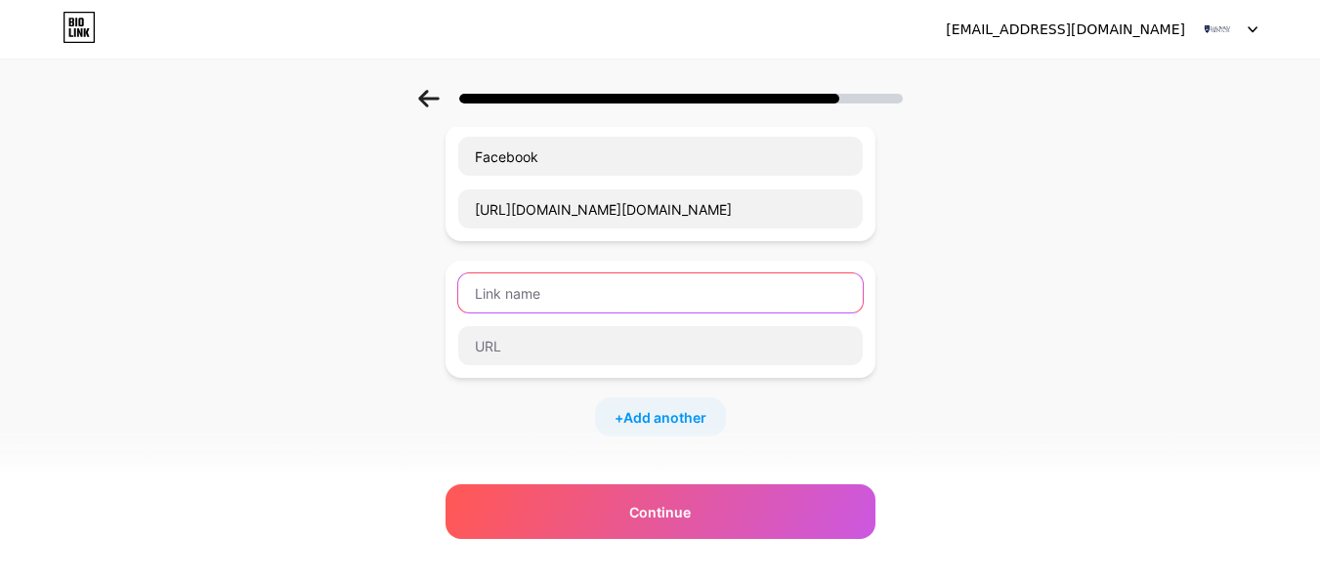
click at [578, 301] on input "text" at bounding box center [660, 293] width 405 height 39
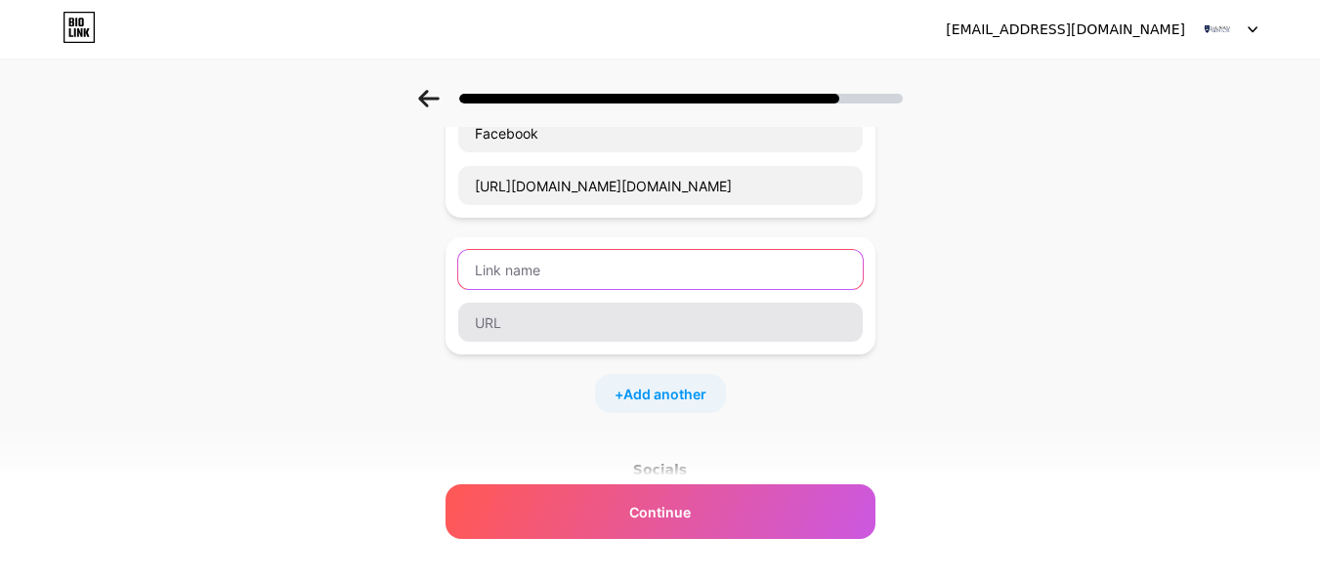
scroll to position [293, 0]
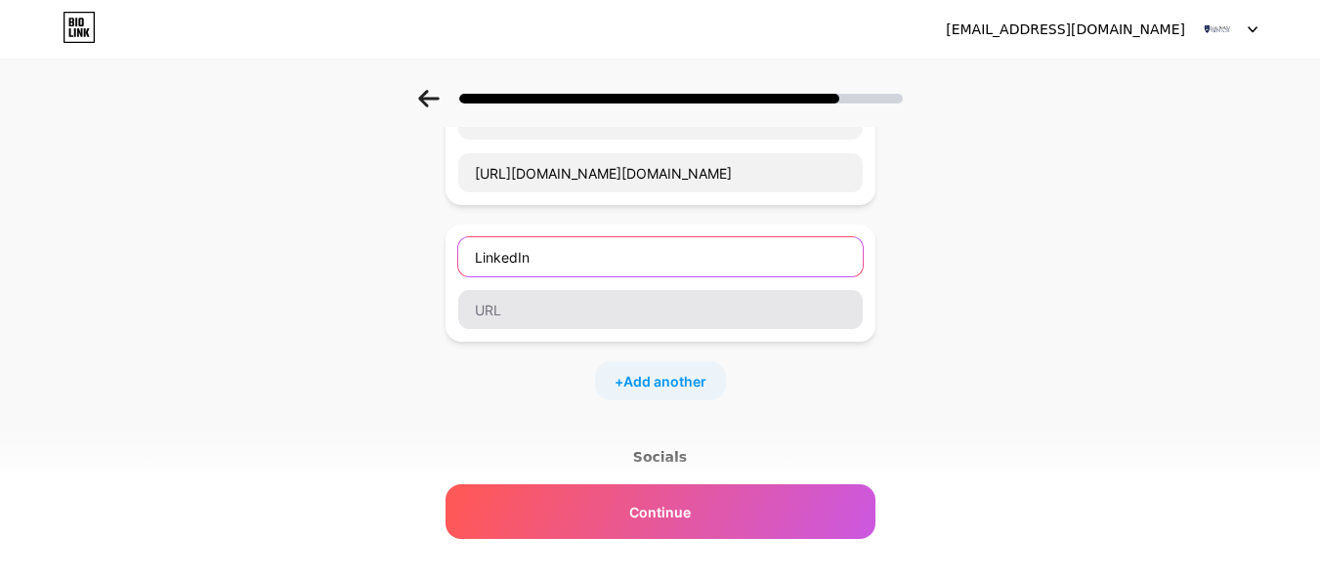
type input "LinkedIn"
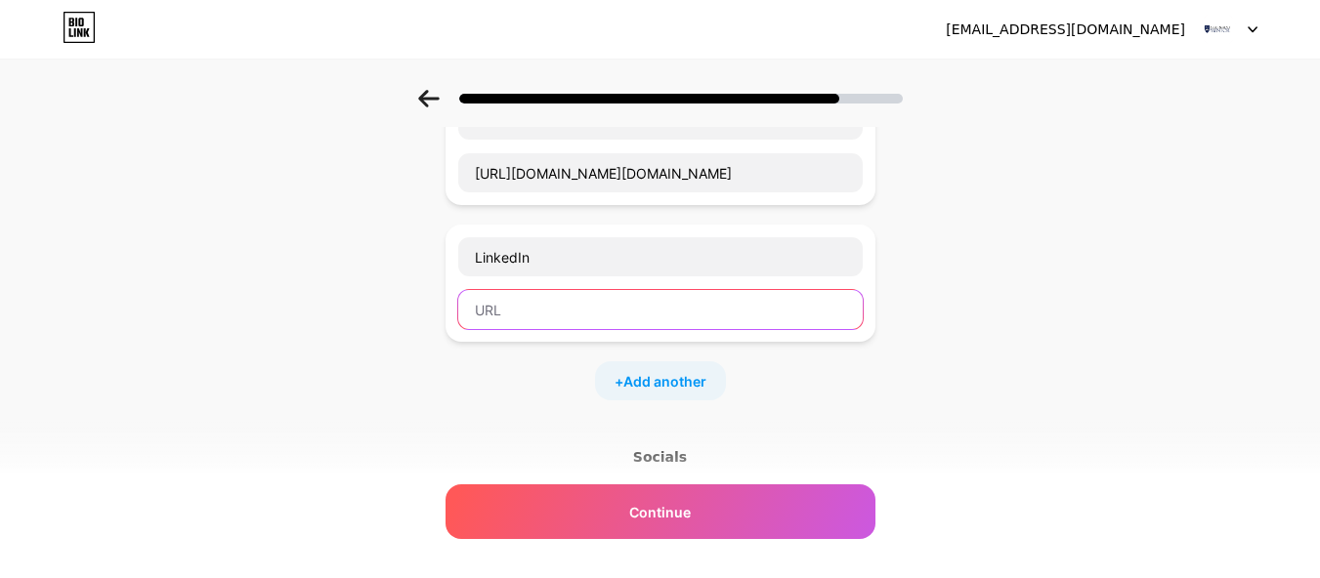
drag, startPoint x: 567, startPoint y: 298, endPoint x: 563, endPoint y: 308, distance: 10.5
click at [563, 303] on input "text" at bounding box center [660, 309] width 405 height 39
paste input "https://www.linkedin.com/company/assignment-mentor/"
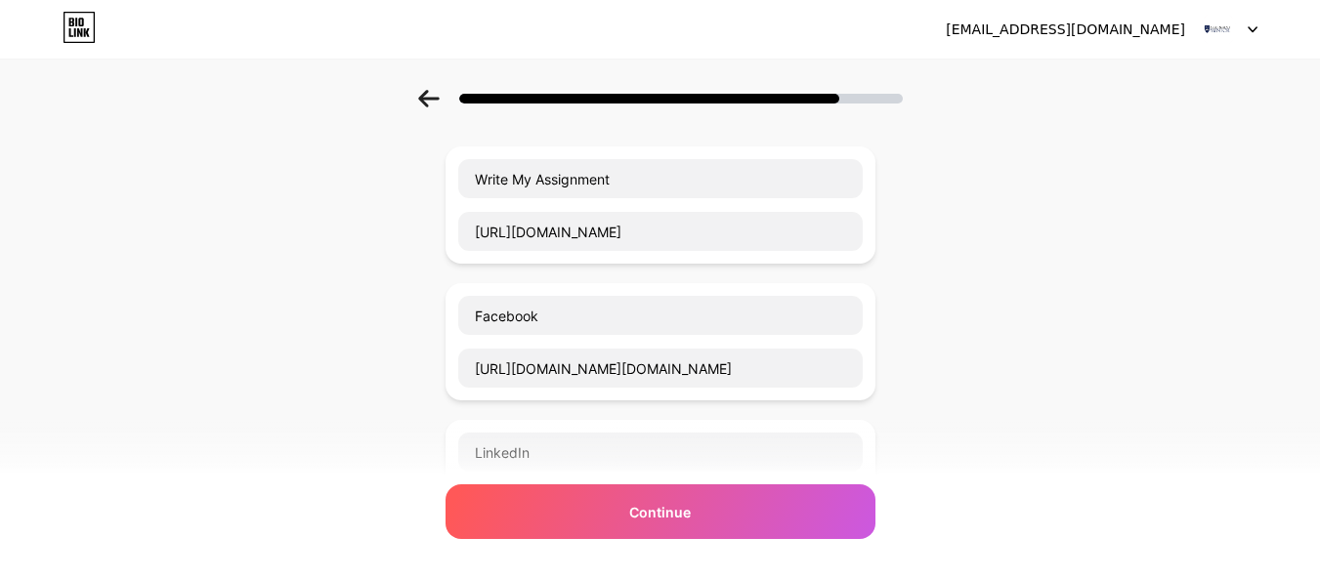
type input "https://www.linkedin.com/company/assignment-mentor/"
click at [1026, 334] on div "Start with a link Add anything you want your followers to see. Write My Assignm…" at bounding box center [660, 472] width 1320 height 960
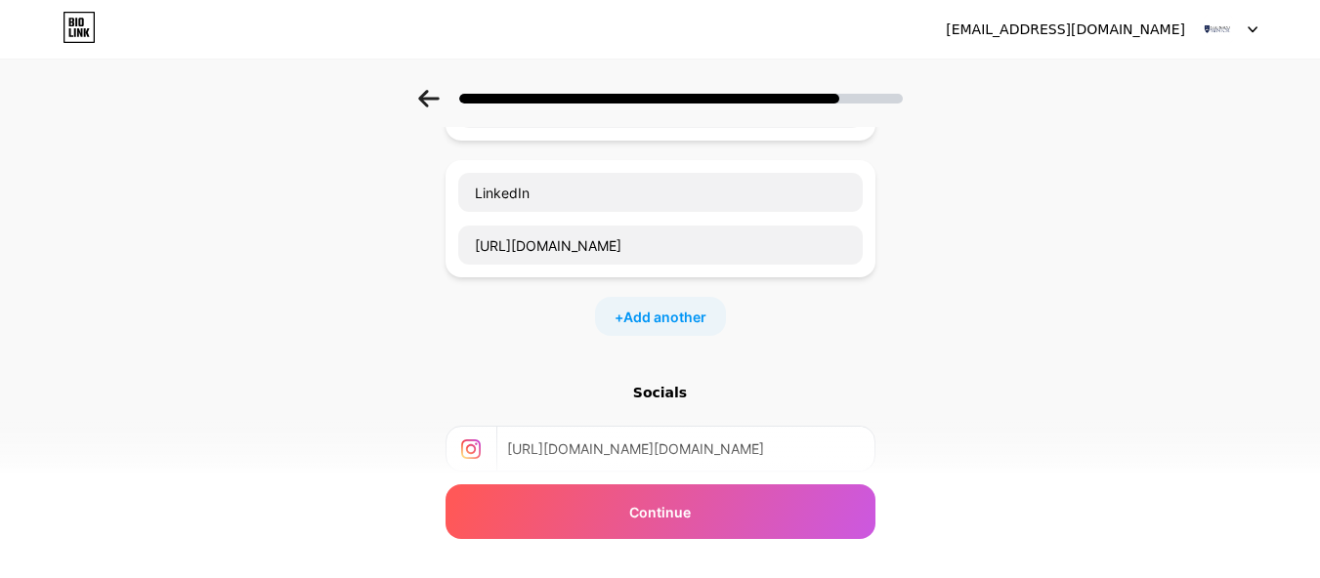
scroll to position [257, 0]
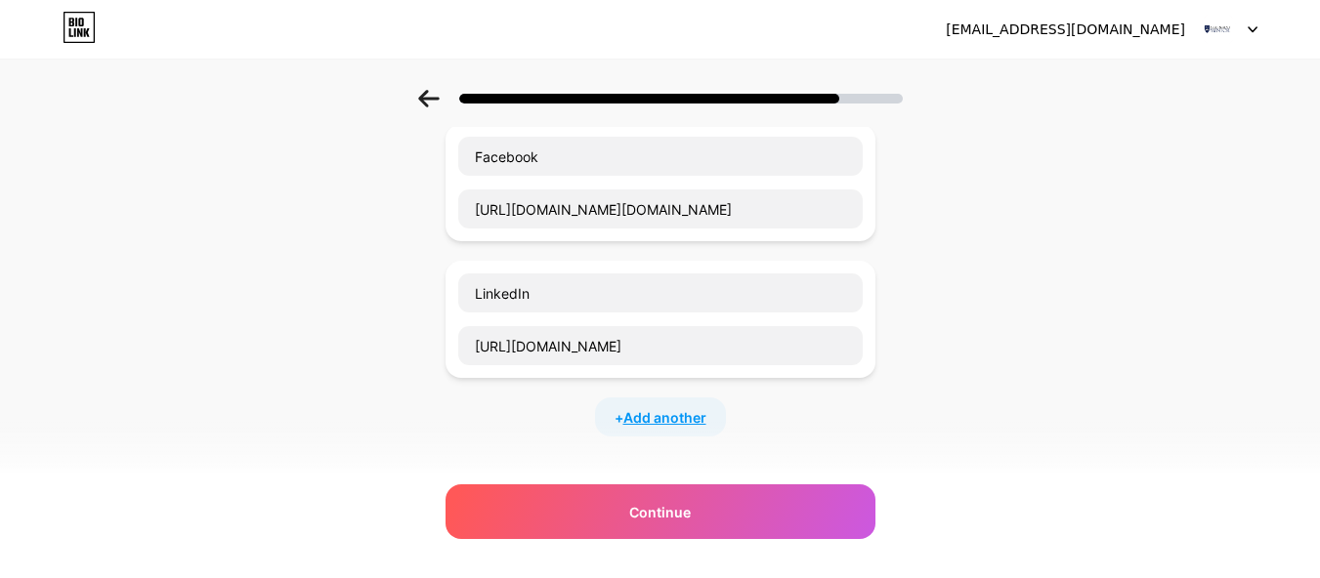
click at [658, 410] on span "Add another" at bounding box center [664, 417] width 83 height 21
click at [615, 432] on input "text" at bounding box center [660, 429] width 405 height 39
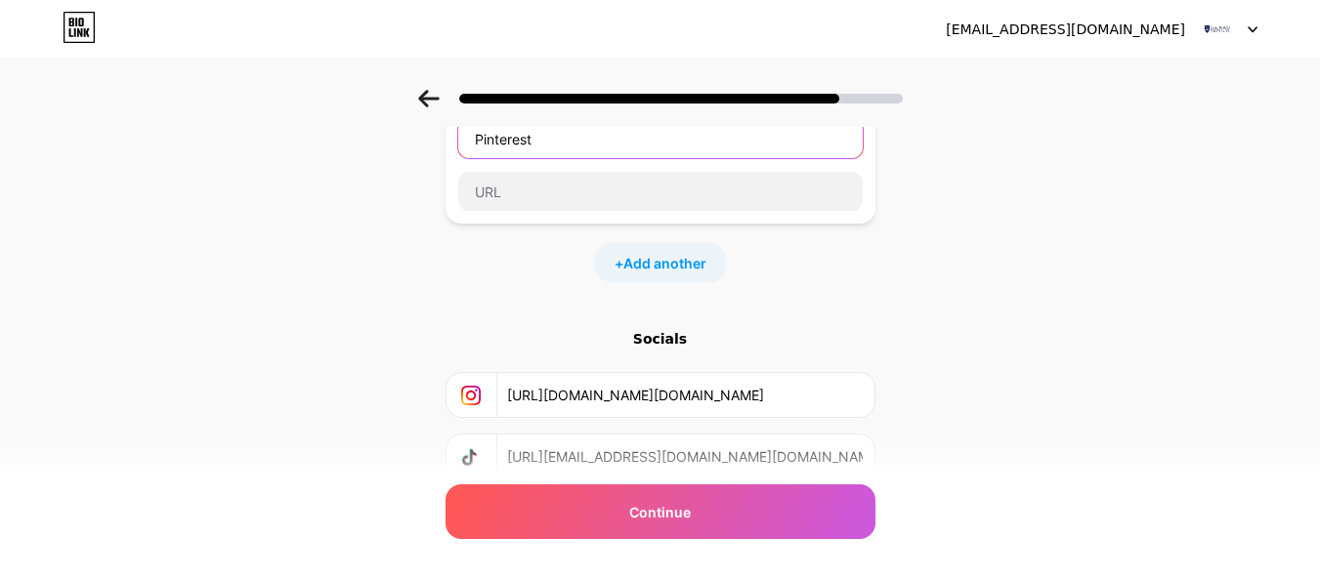
scroll to position [550, 0]
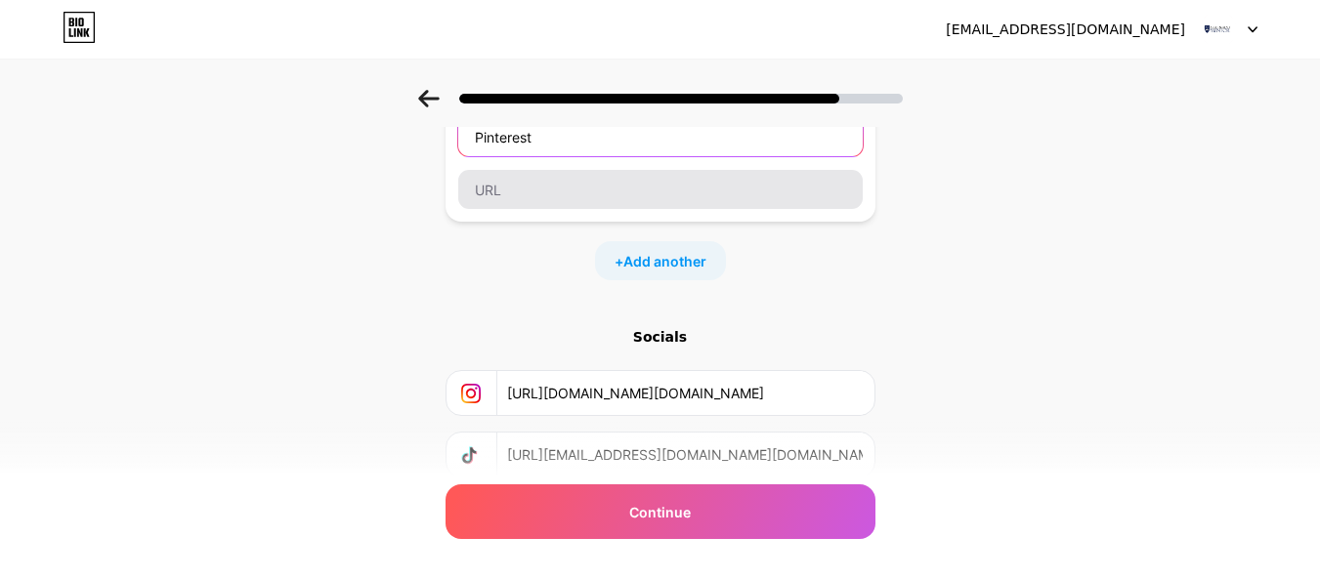
type input "Pinterest"
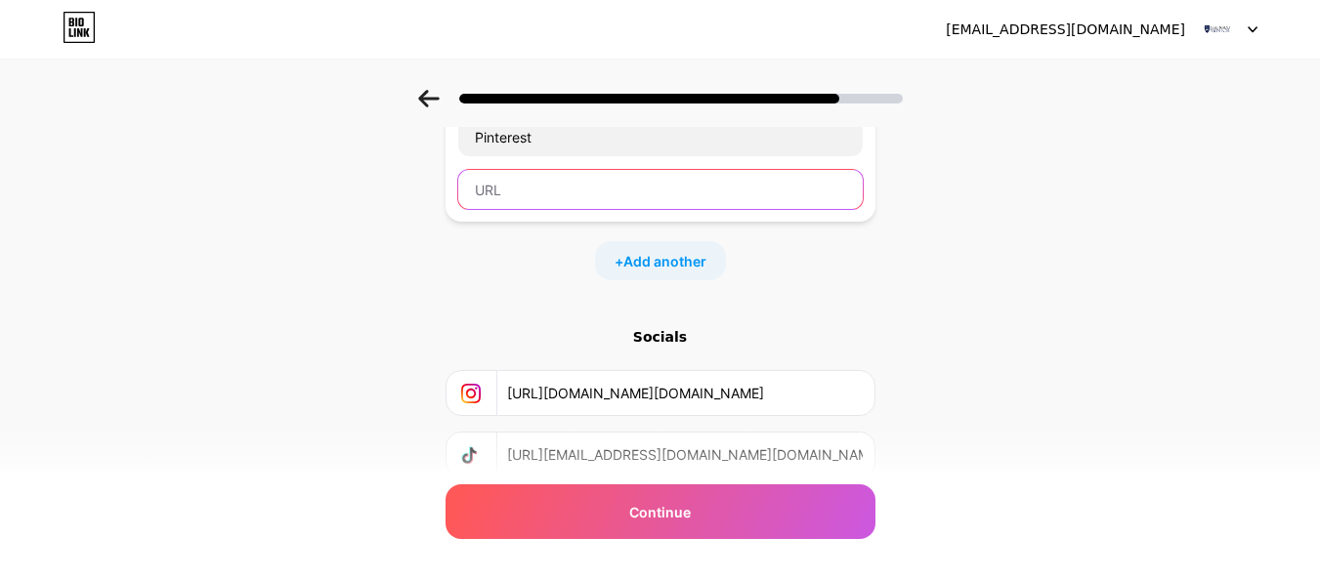
click at [592, 185] on input "text" at bounding box center [660, 189] width 405 height 39
paste input "https://www.pinterest.co.uk/assignmentmentor_uk/"
type input "https://www.pinterest.co.uk/assignmentmentor_uk/"
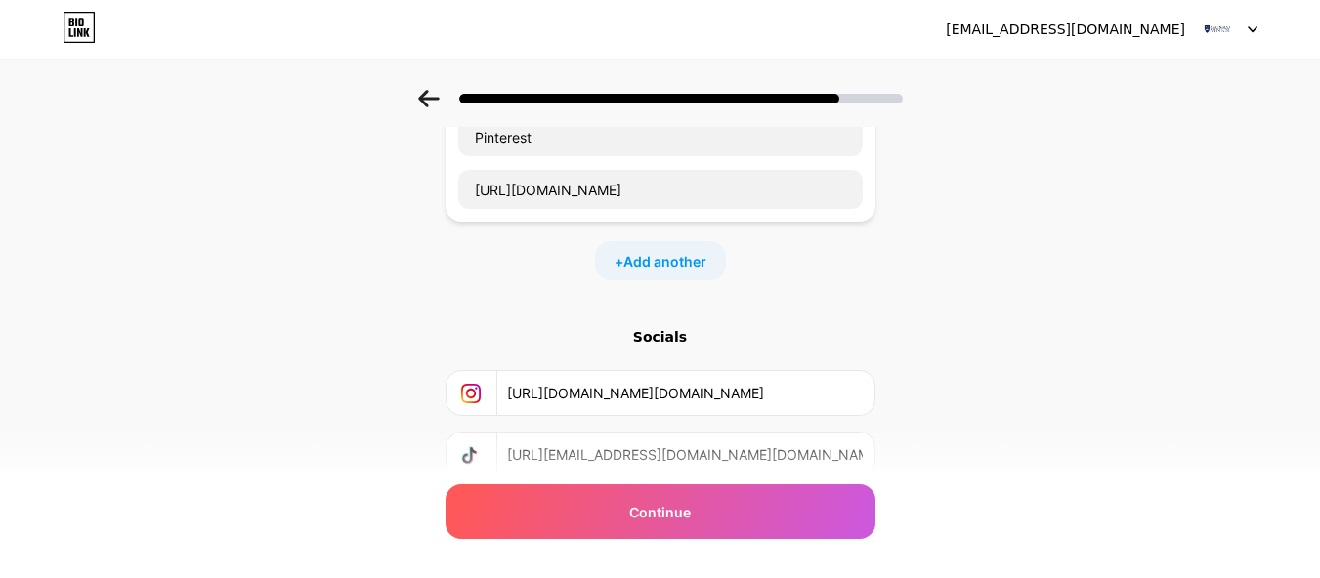
click at [1094, 195] on div "Start with a link Add anything you want your followers to see. Write My Assignm…" at bounding box center [660, 88] width 1320 height 1097
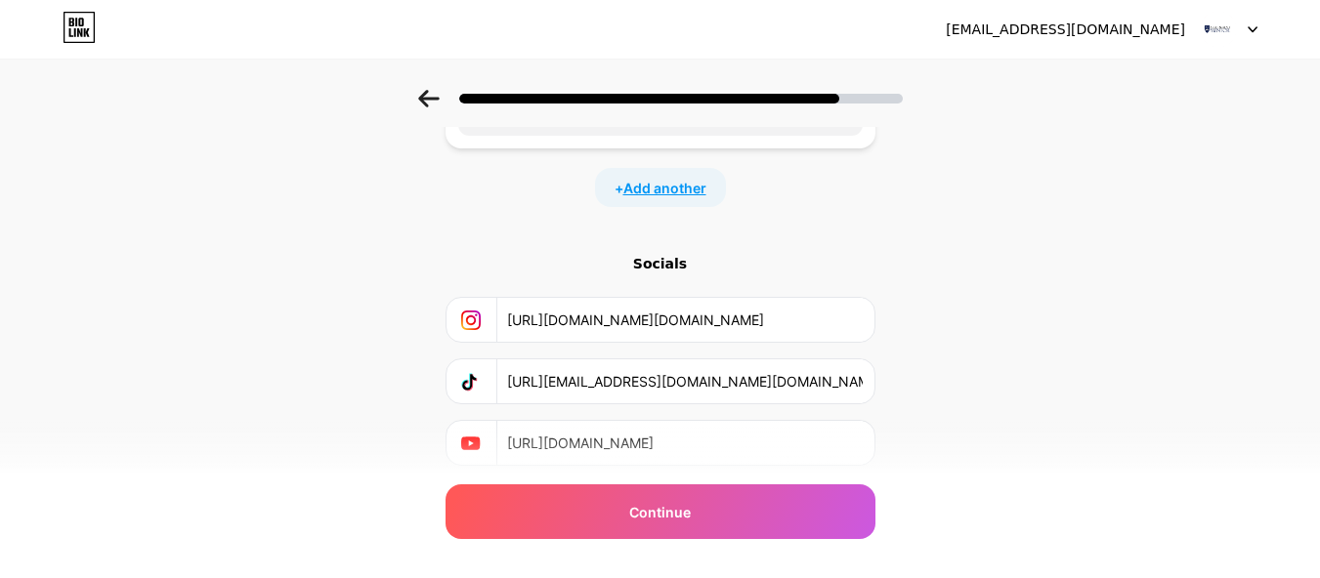
scroll to position [589, 0]
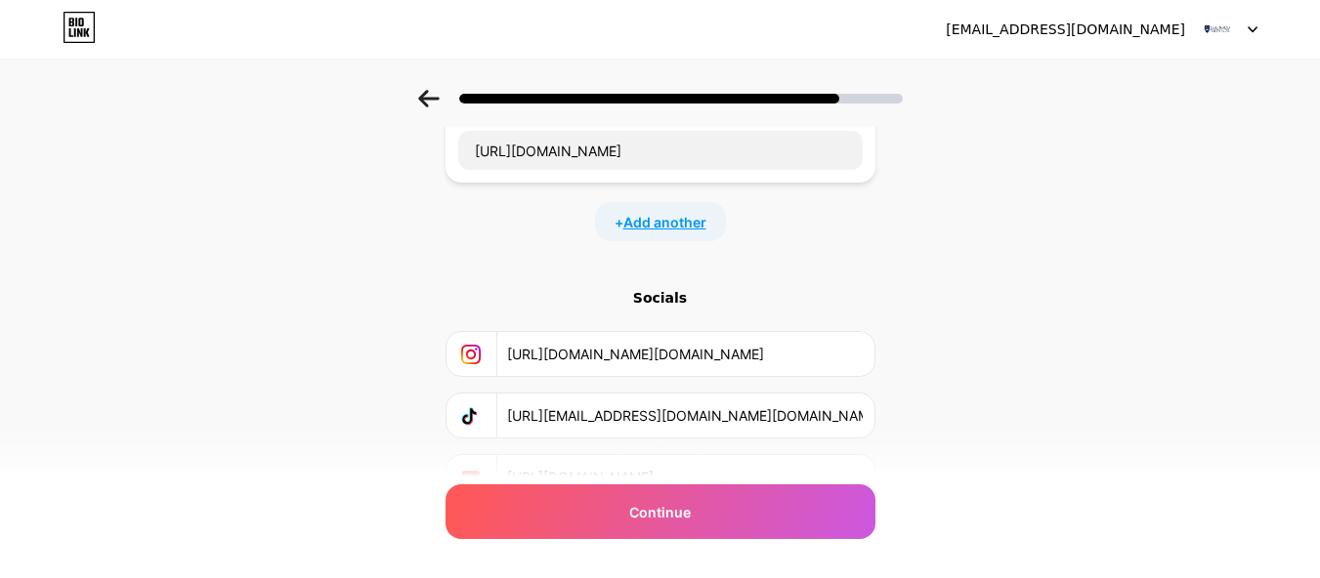
click at [667, 230] on span "Add another" at bounding box center [664, 222] width 83 height 21
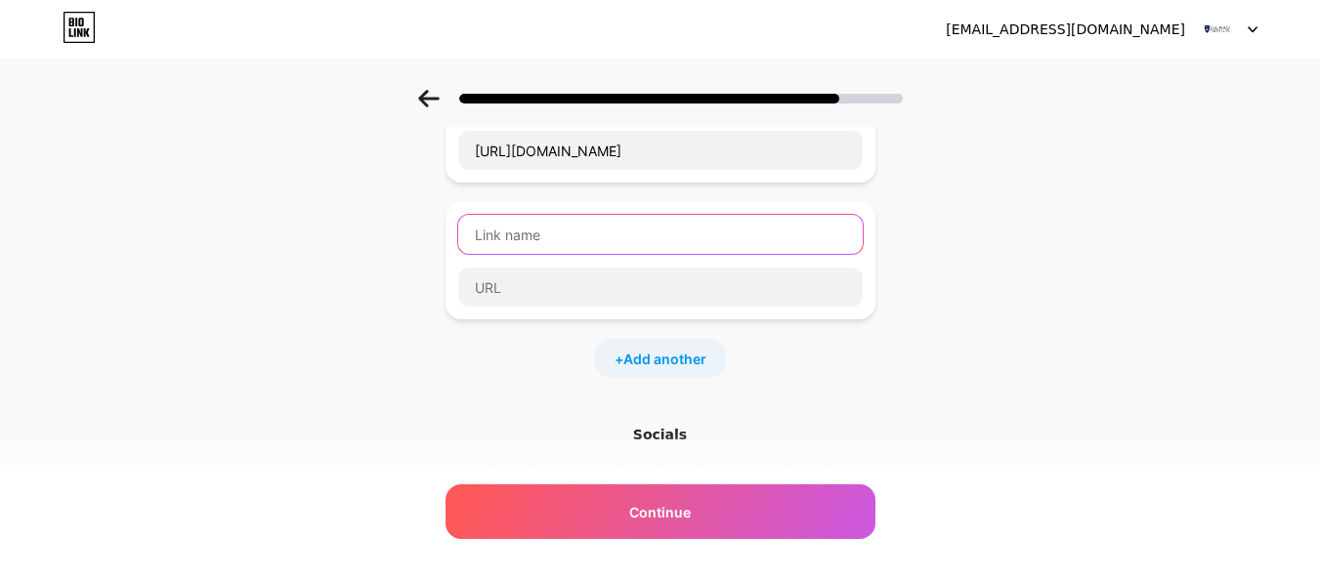
click at [572, 237] on input "text" at bounding box center [660, 234] width 405 height 39
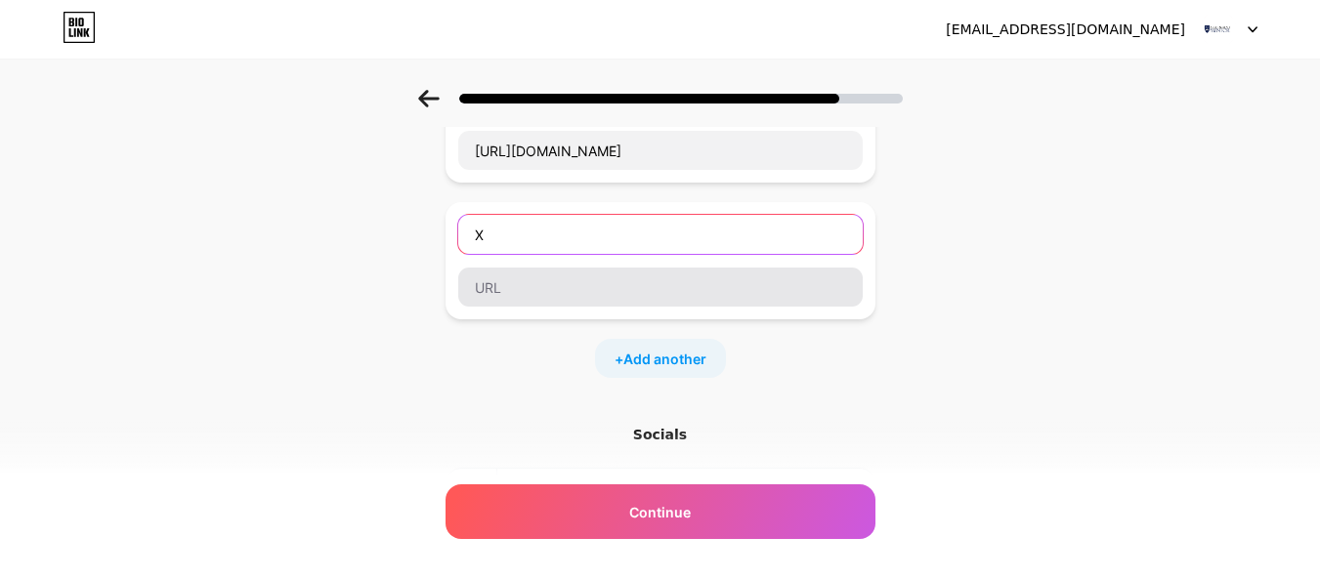
type input "X"
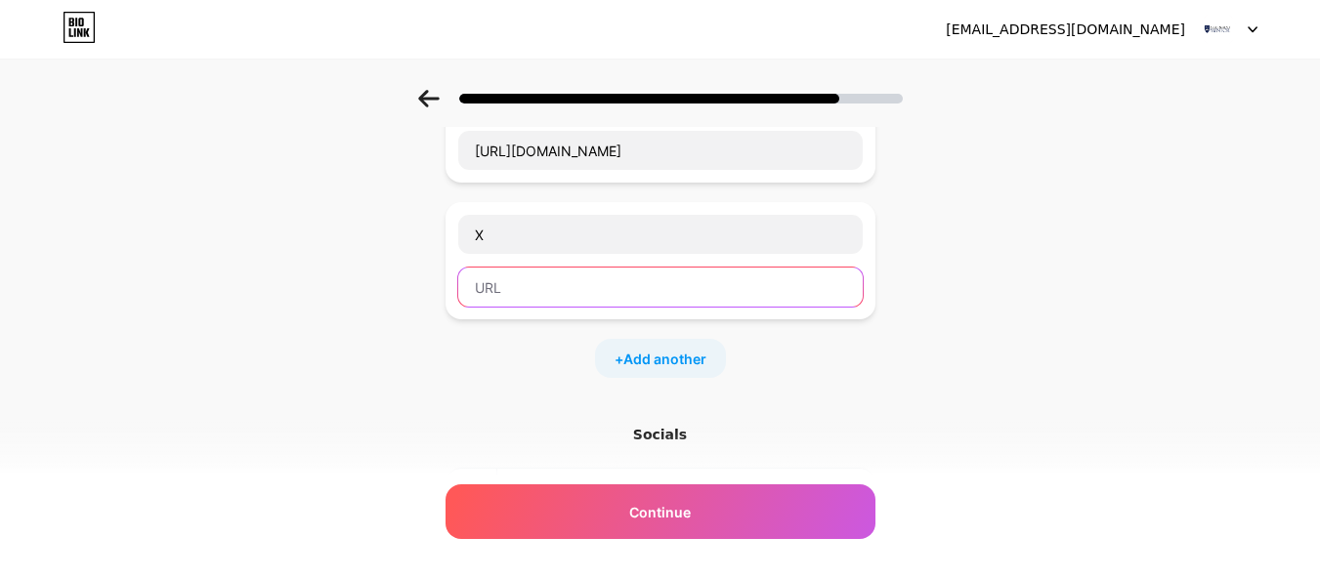
click at [571, 276] on input "text" at bounding box center [660, 287] width 405 height 39
paste input "https://x.com/assignmentmntor/"
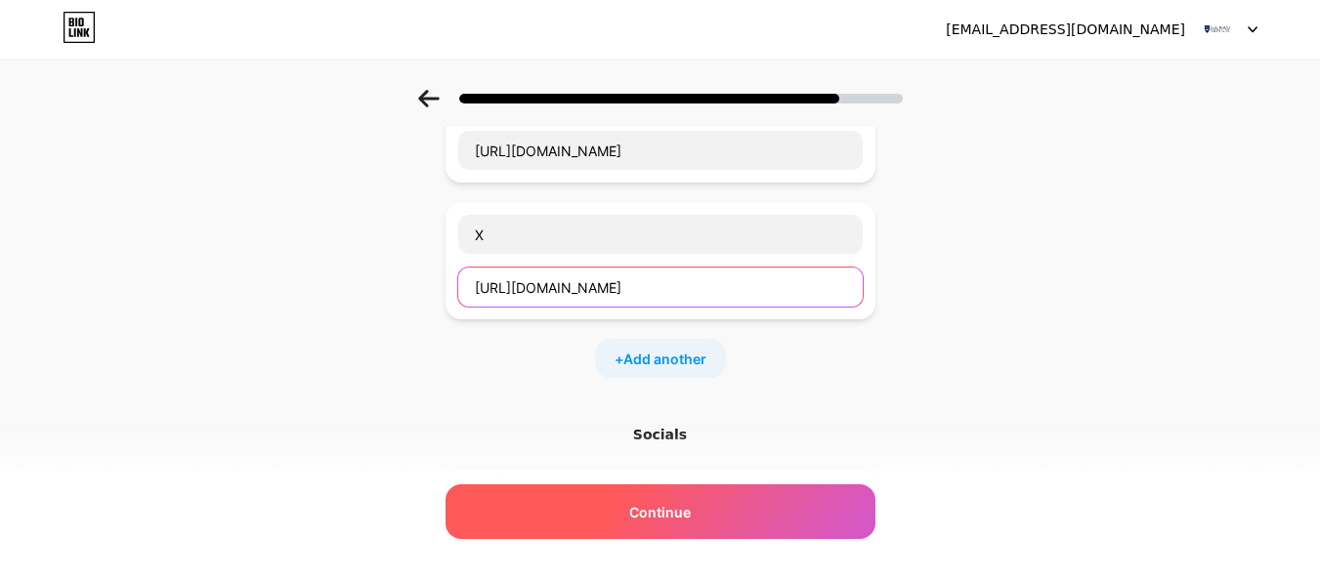
type input "https://x.com/assignmentmntor/"
click at [683, 517] on span "Continue" at bounding box center [660, 512] width 62 height 21
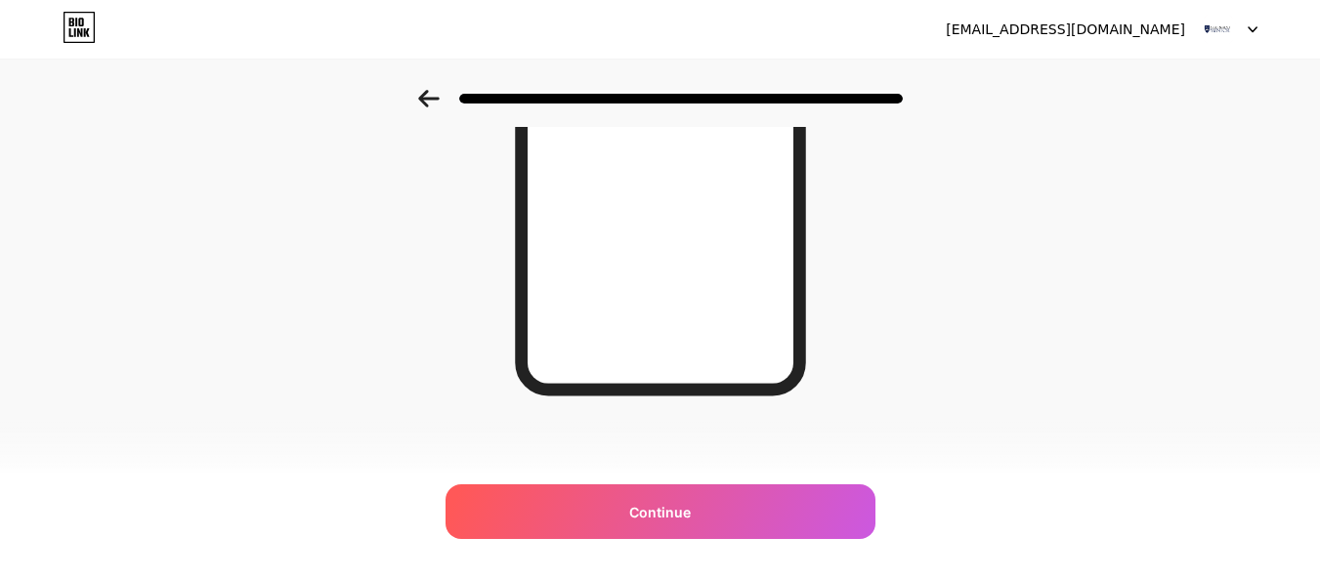
scroll to position [404, 0]
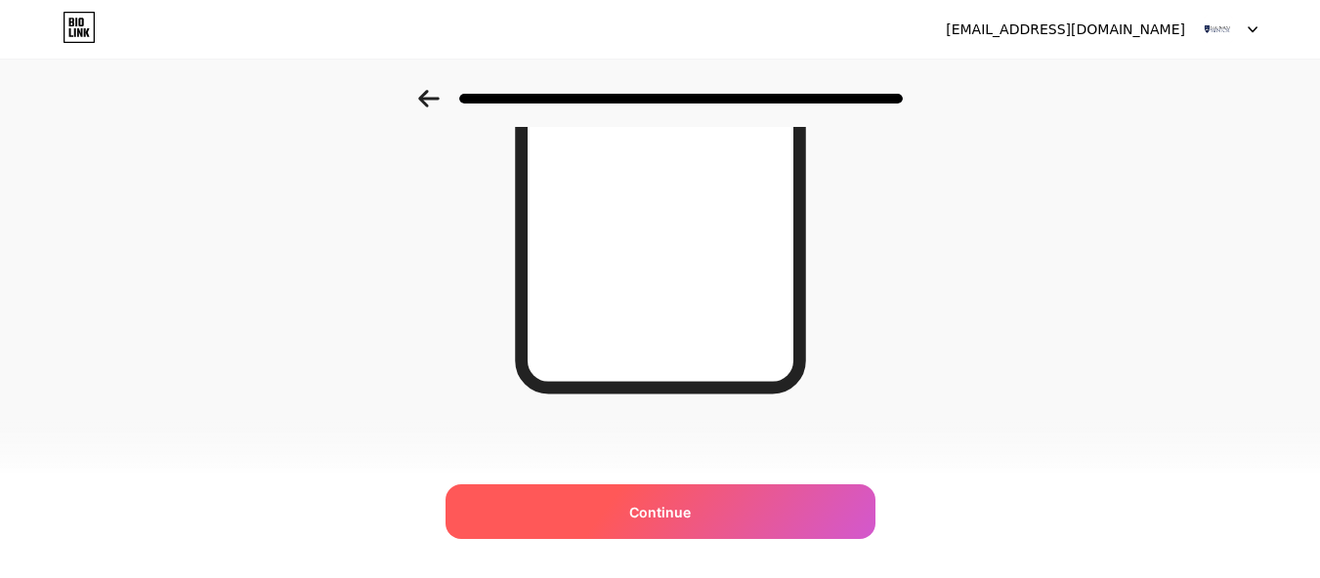
click at [760, 507] on div "Continue" at bounding box center [661, 512] width 430 height 55
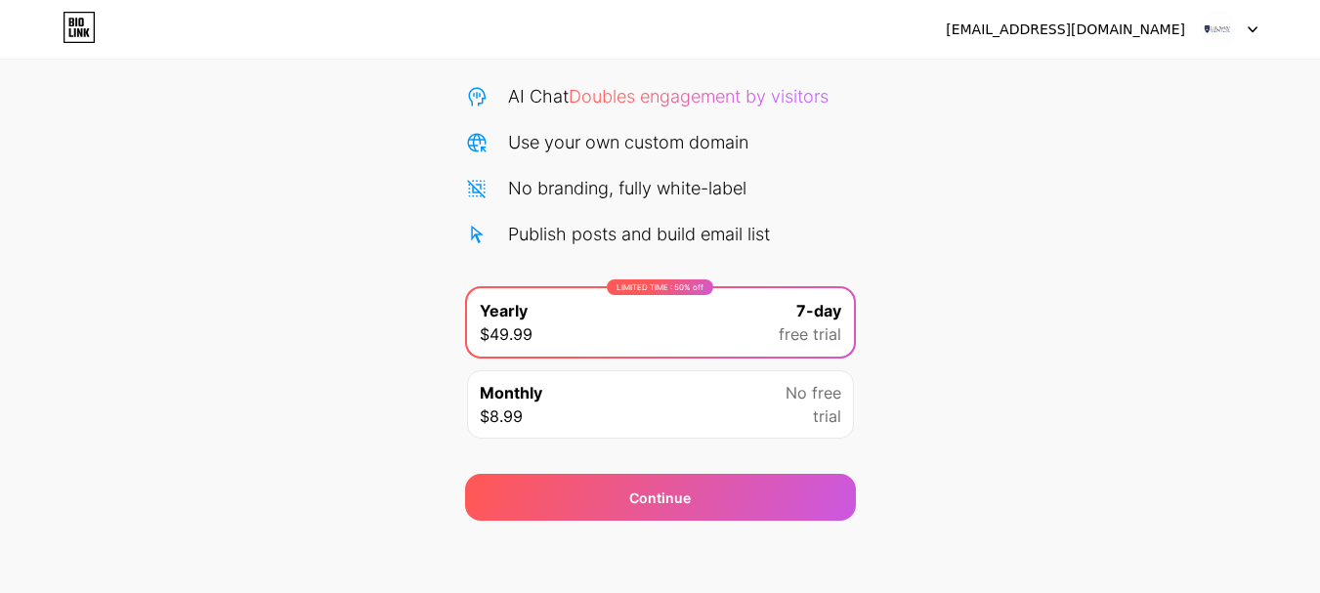
scroll to position [193, 0]
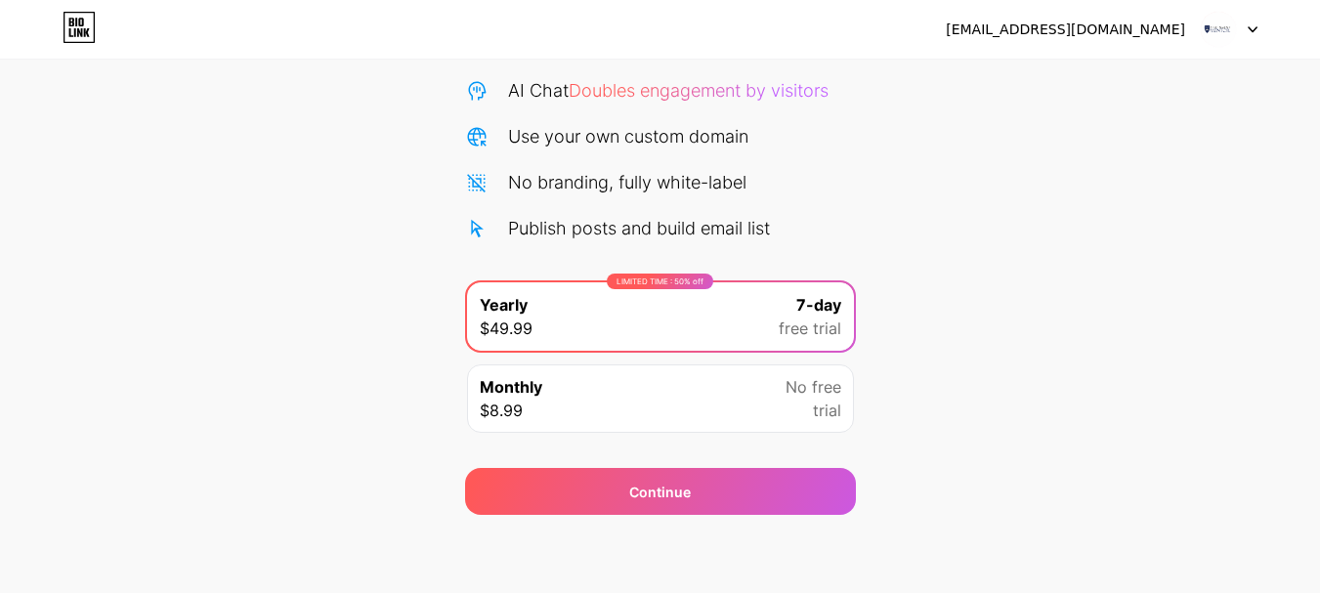
click at [796, 398] on span "No free" at bounding box center [814, 386] width 56 height 23
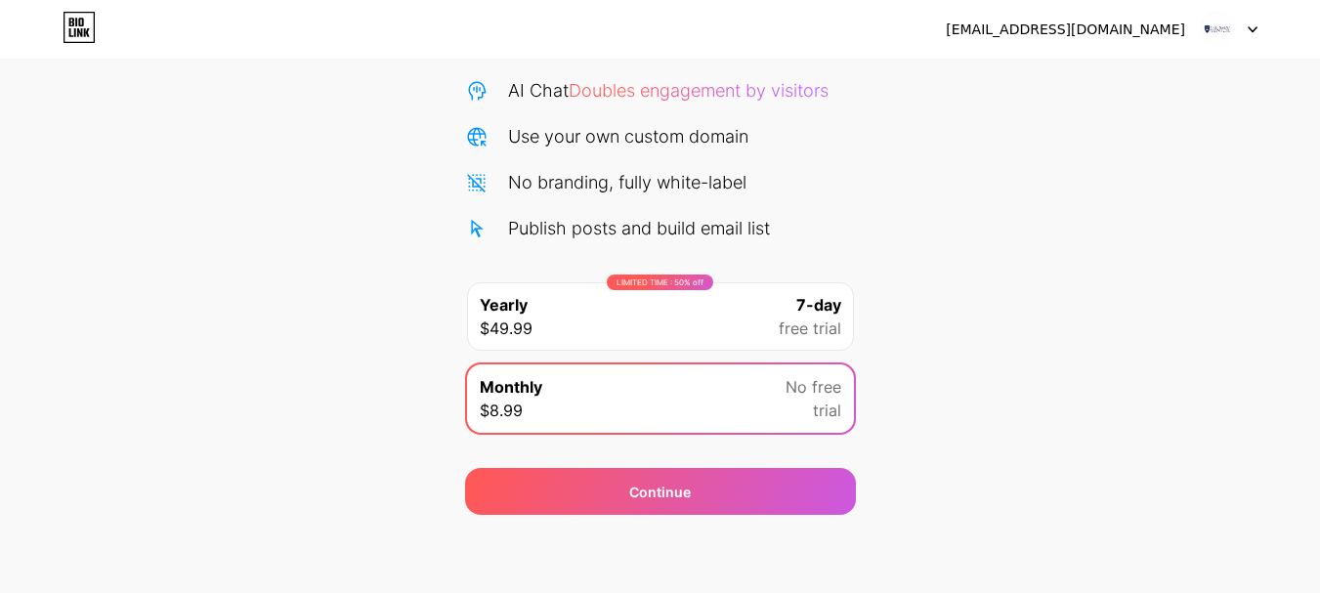
click at [820, 325] on span "free trial" at bounding box center [810, 328] width 63 height 23
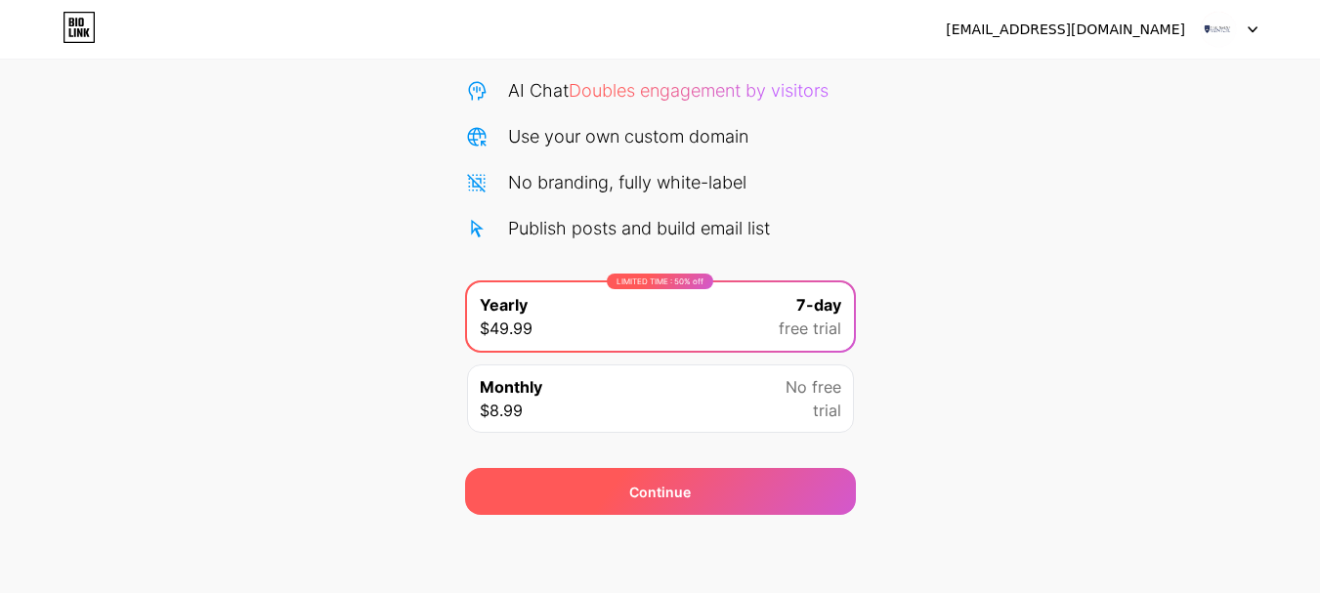
click at [682, 477] on div "Continue" at bounding box center [660, 491] width 391 height 47
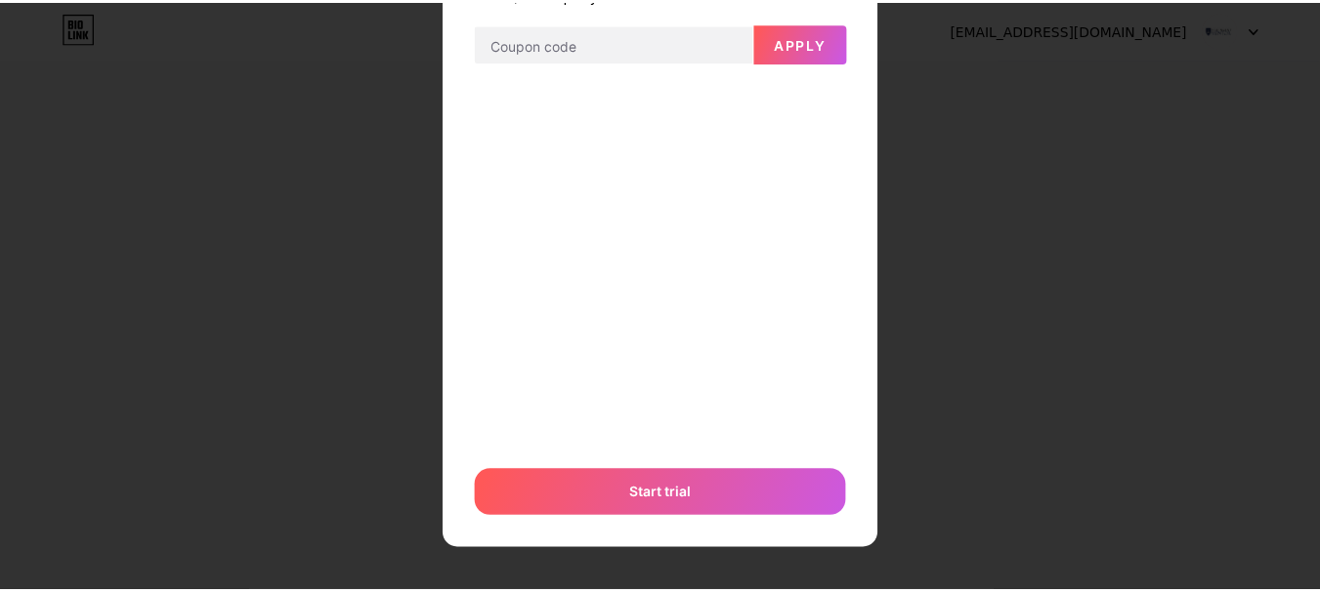
scroll to position [0, 0]
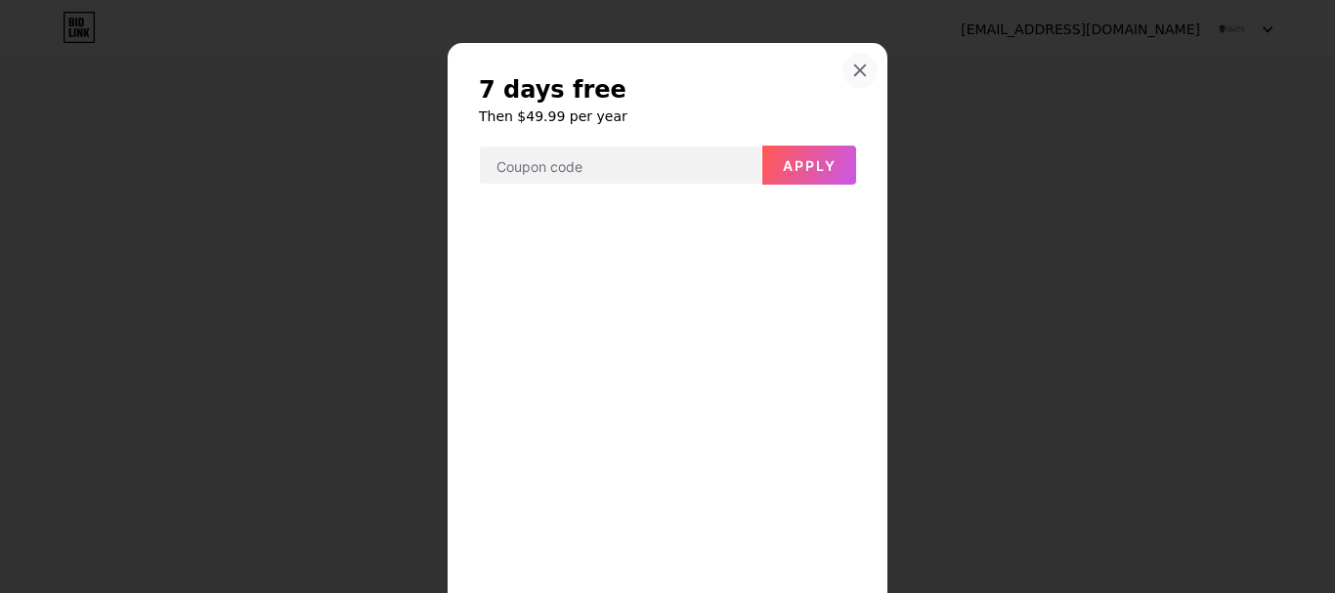
click at [855, 68] on icon at bounding box center [860, 70] width 11 height 11
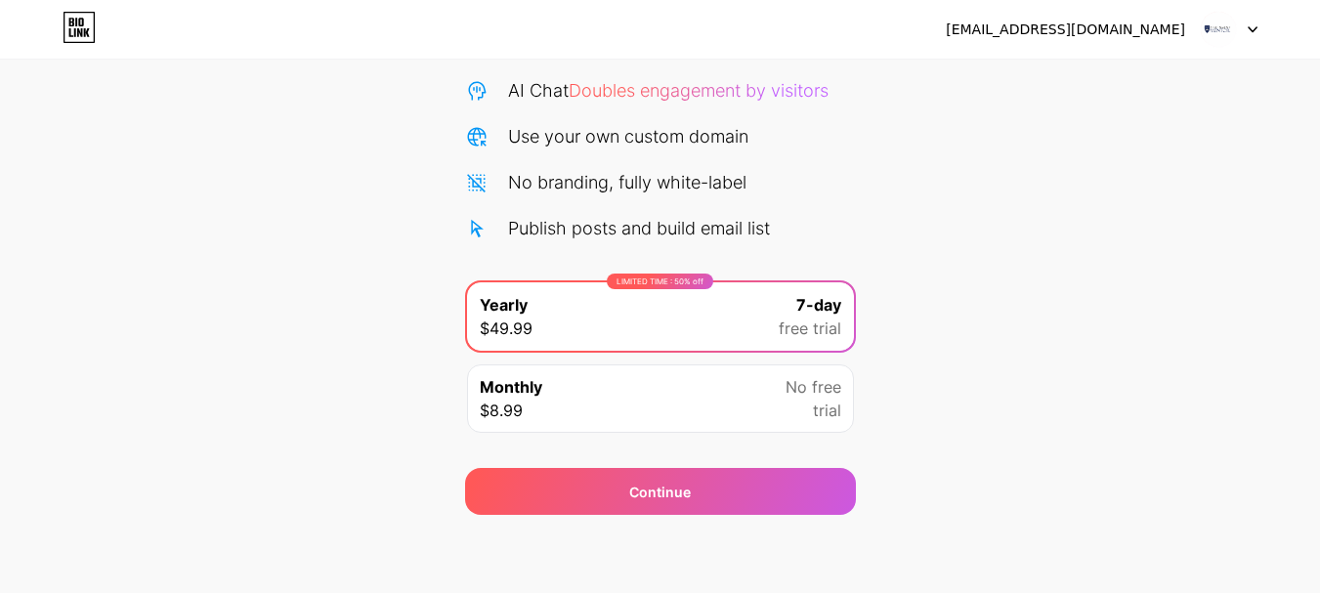
click at [1251, 39] on div at bounding box center [1229, 29] width 57 height 35
click at [1228, 27] on img at bounding box center [1218, 29] width 37 height 37
click at [1220, 23] on img at bounding box center [1218, 29] width 37 height 37
click at [1108, 31] on div "kerryjohn9980@gmail.com" at bounding box center [1065, 30] width 239 height 21
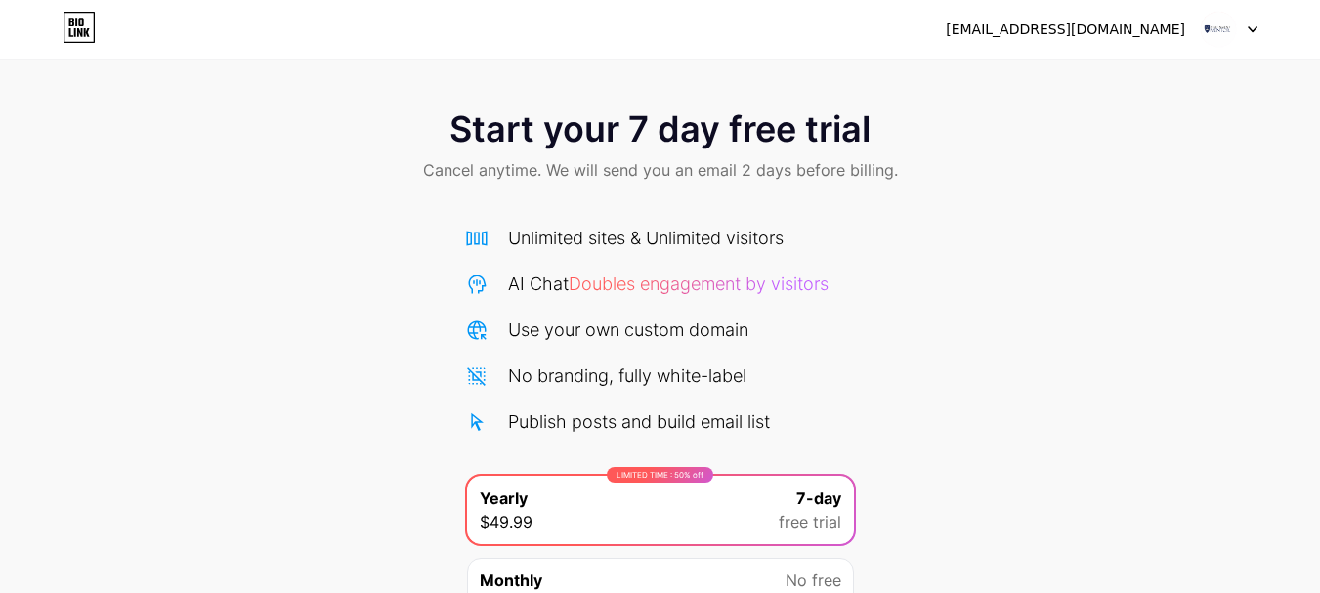
scroll to position [193, 0]
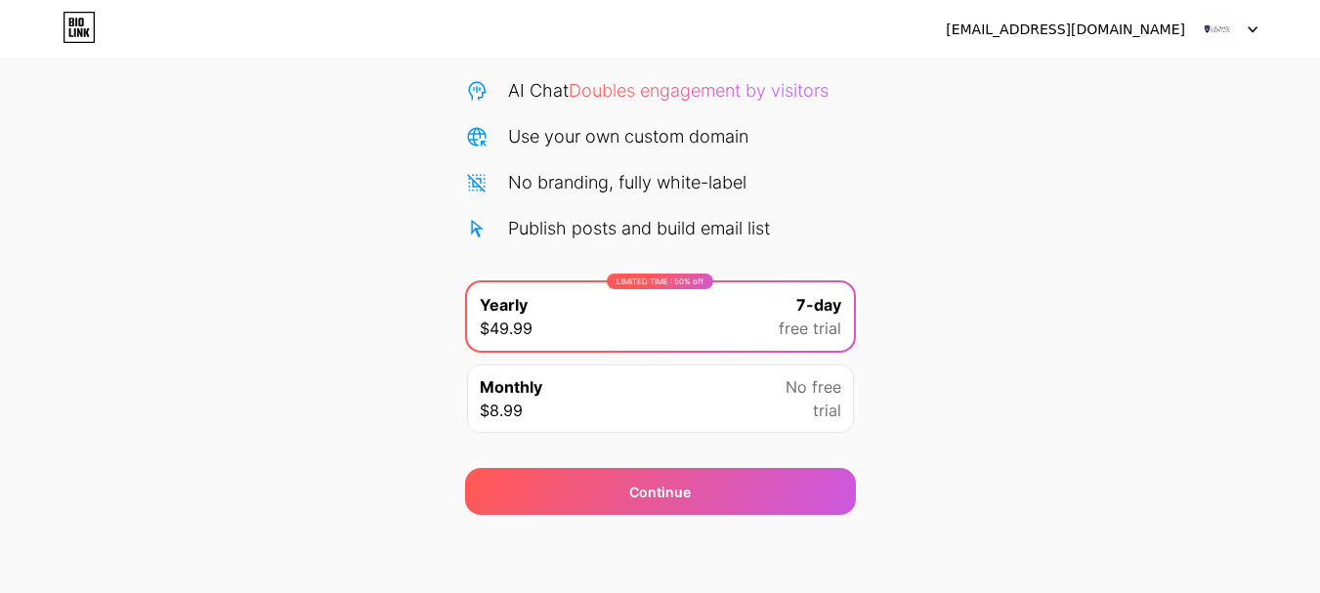
click at [1073, 358] on div "Start your 7 day free trial Cancel anytime. We will send you an email 2 days be…" at bounding box center [660, 205] width 1320 height 618
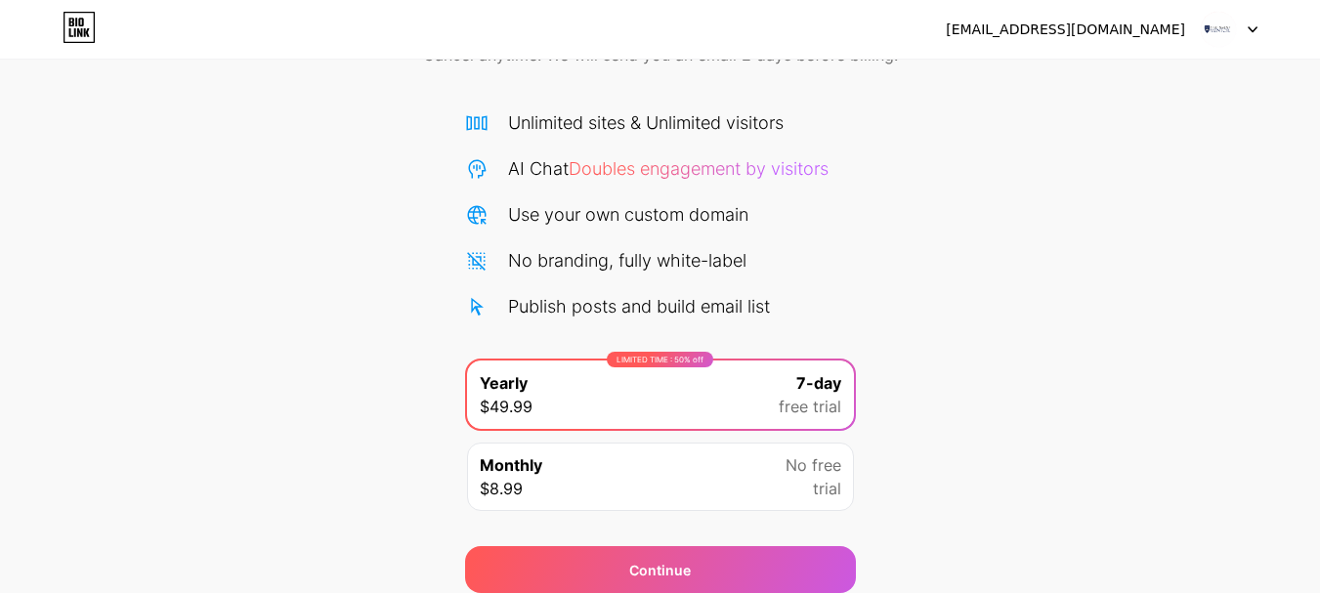
scroll to position [0, 0]
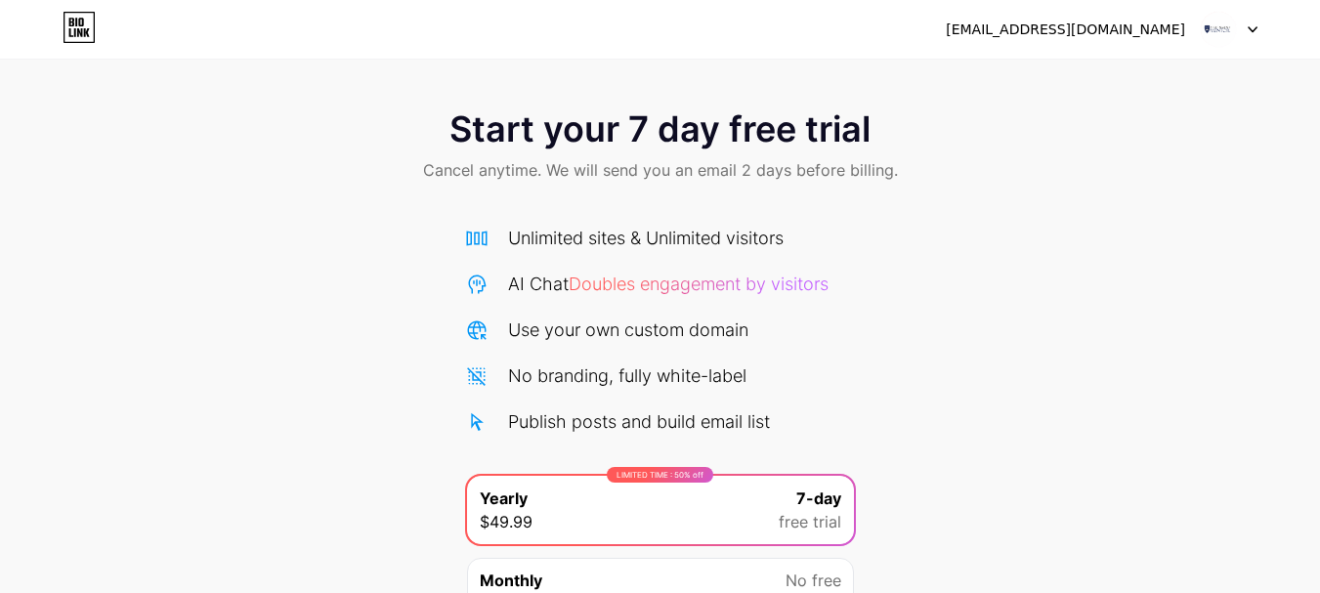
click at [64, 347] on div "Start your 7 day free trial Cancel anytime. We will send you an email 2 days be…" at bounding box center [660, 399] width 1320 height 618
